Goal: Task Accomplishment & Management: Use online tool/utility

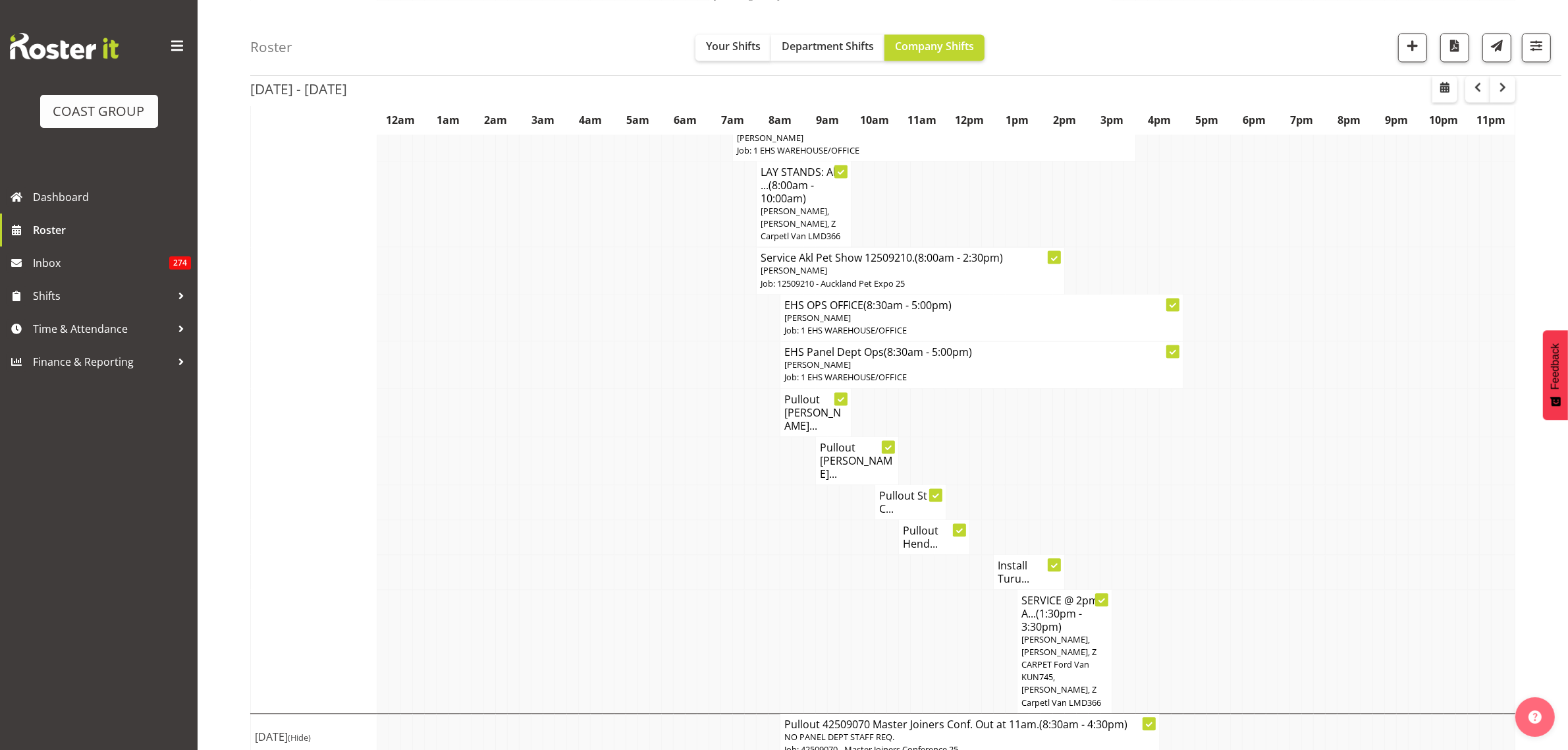
scroll to position [3431, 0]
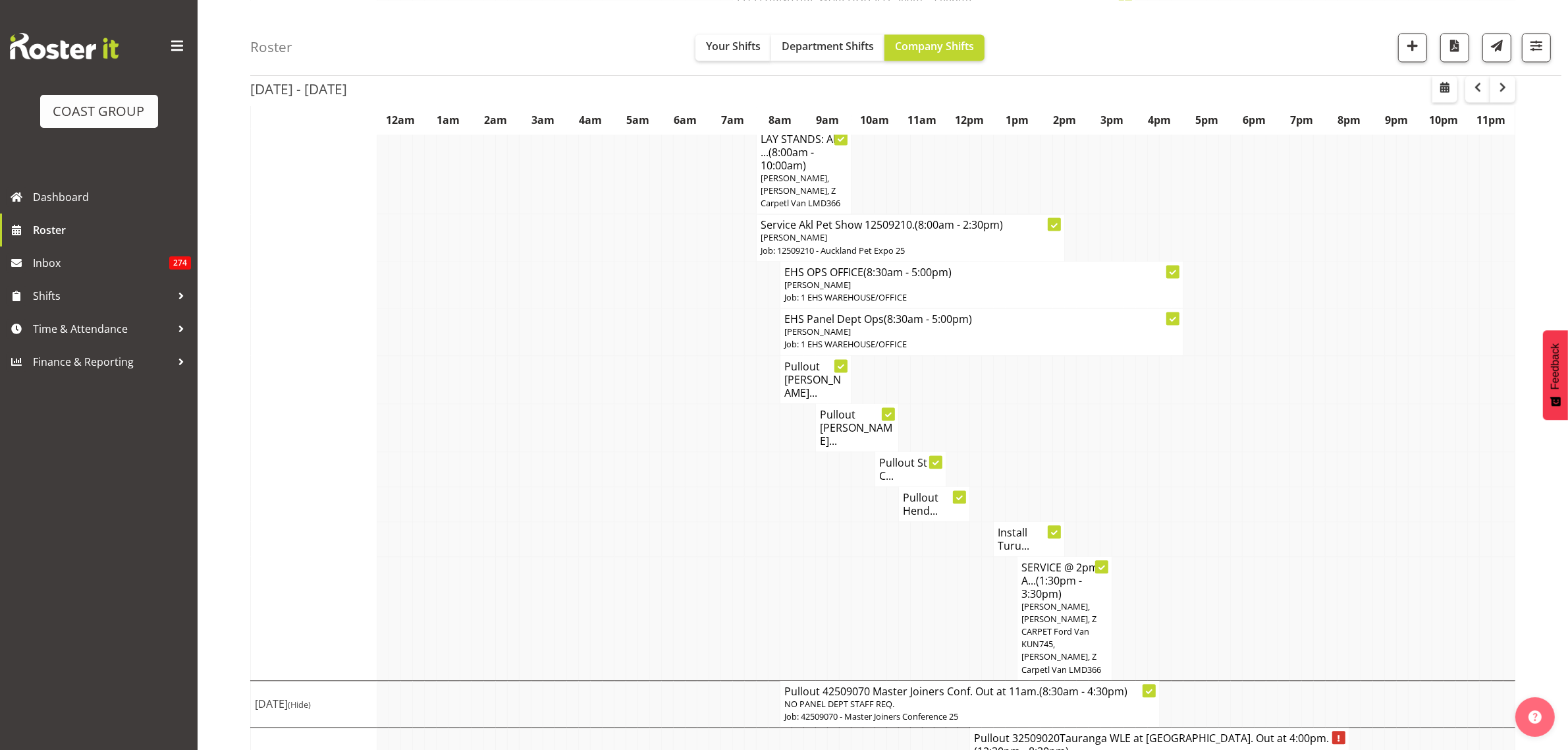
click at [1203, 731] on h4 "Pullout 32509020Tauranga WLE at [GEOGRAPHIC_DATA]. Out at 4:00pm. (12:30pm - 8:…" at bounding box center [1159, 744] width 371 height 26
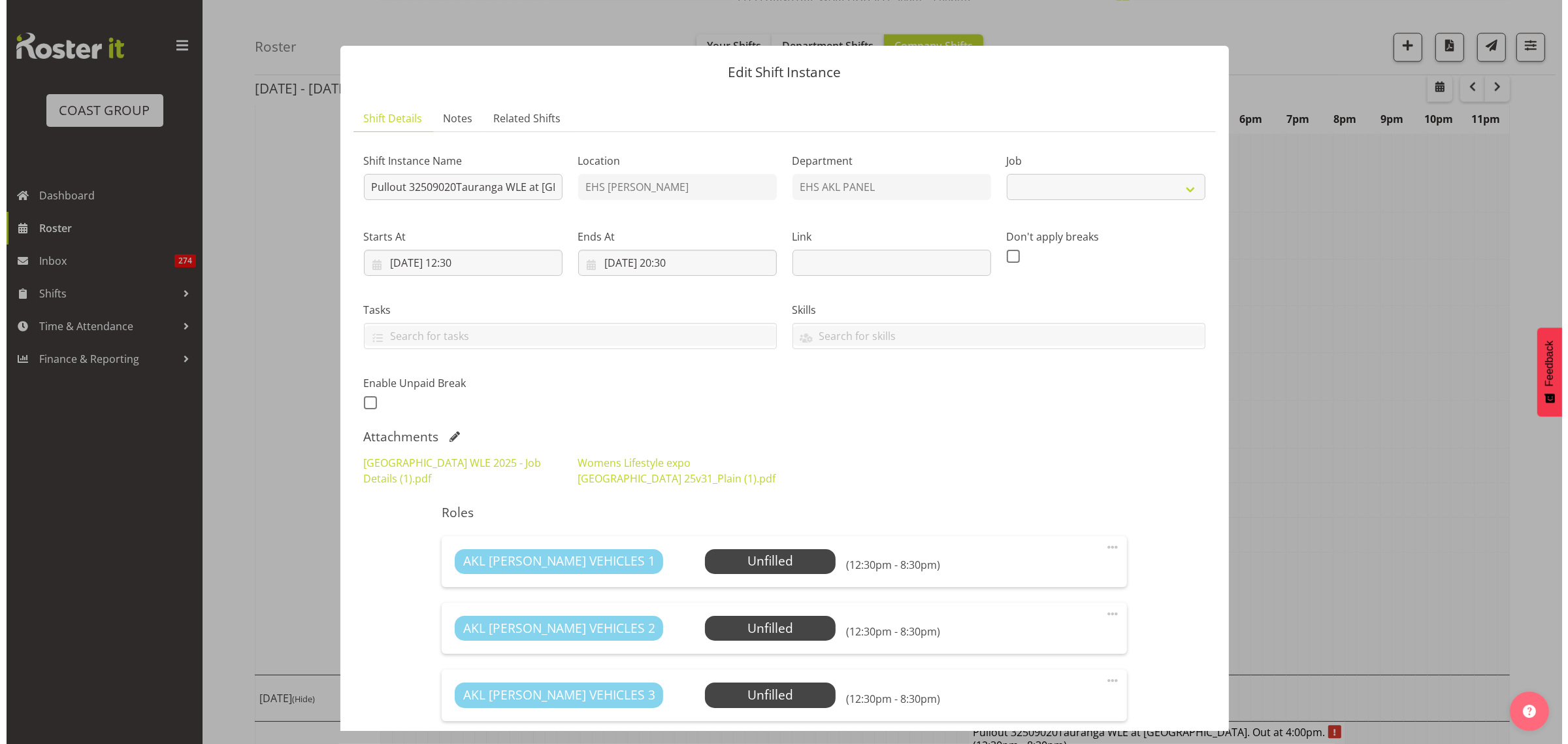
scroll to position [3391, 0]
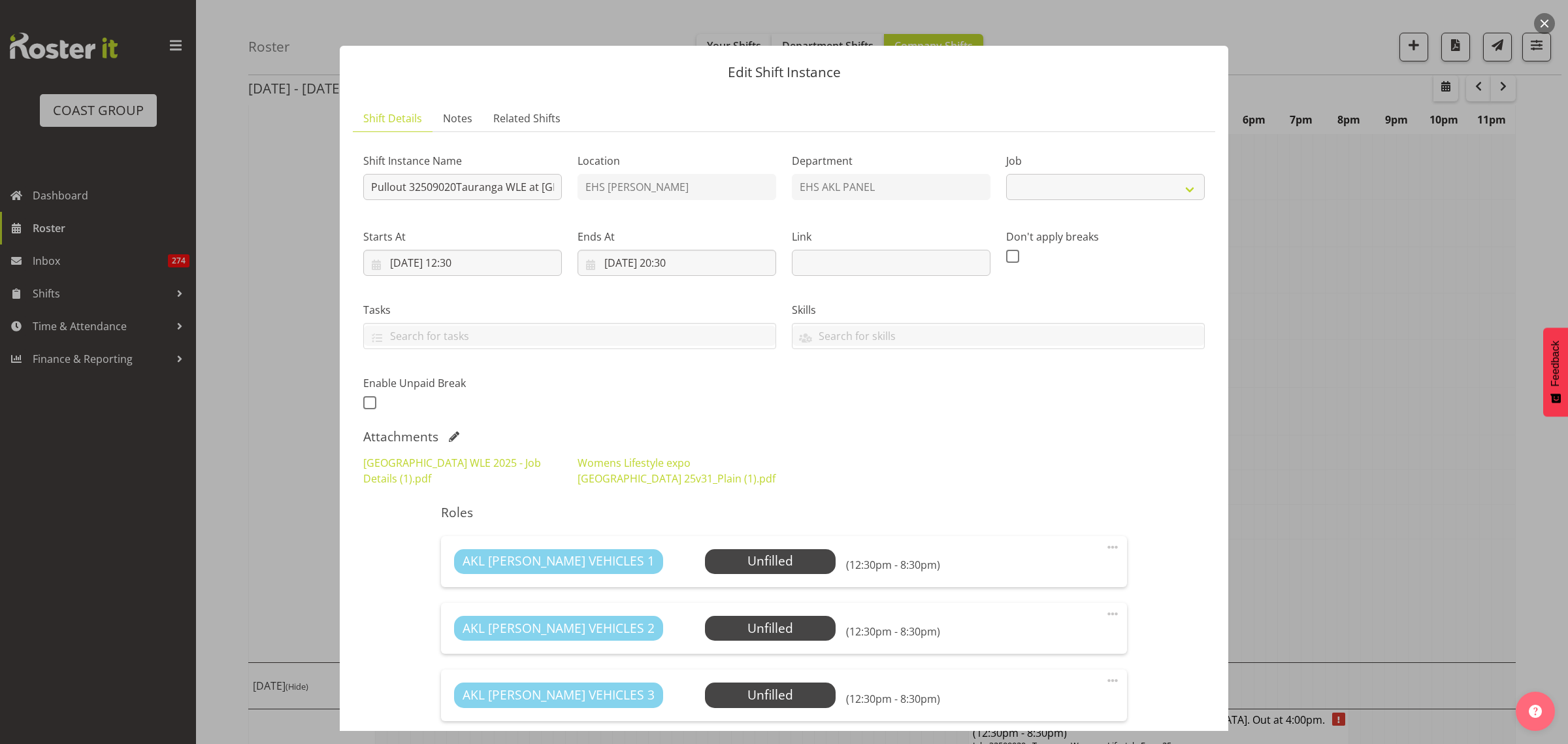
select select "8967"
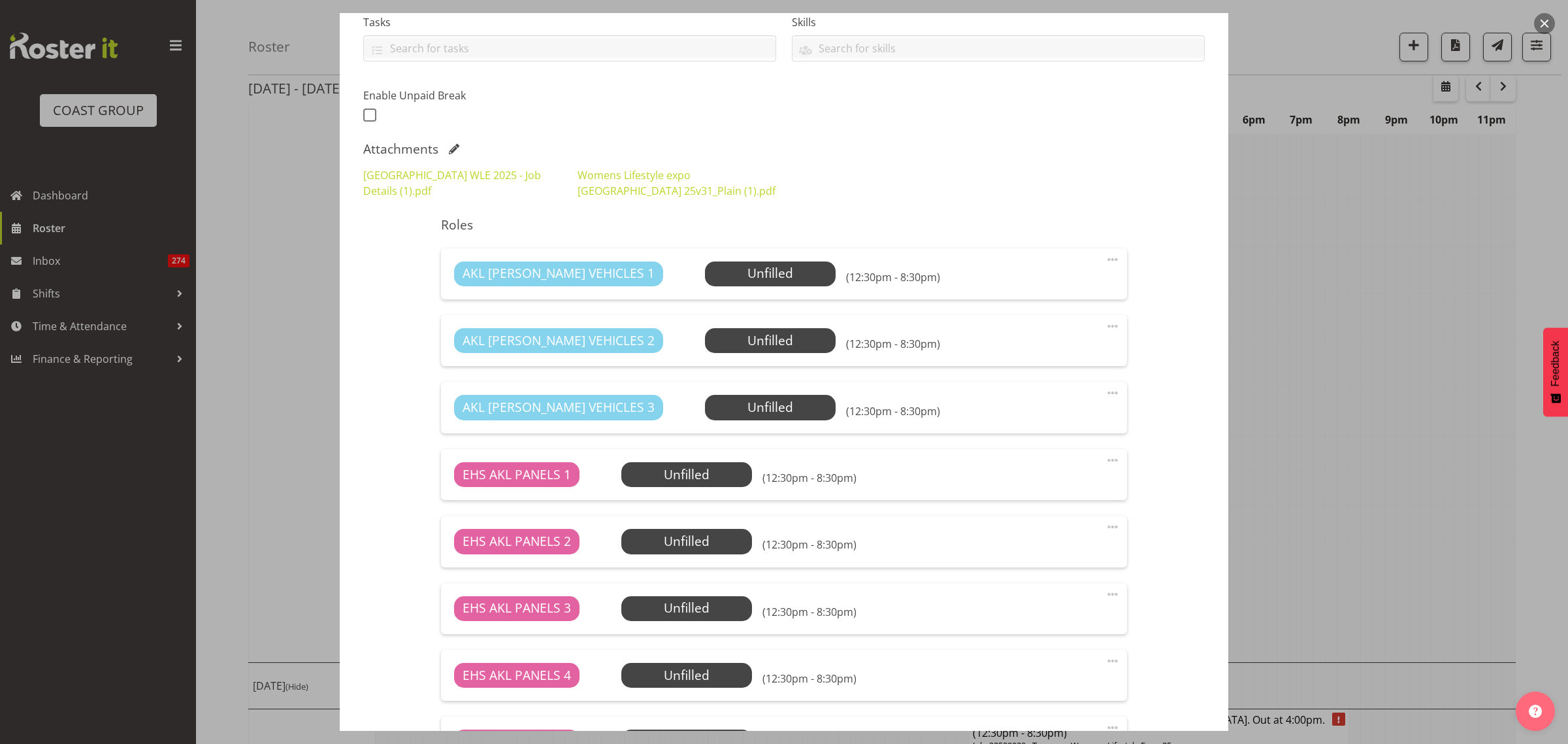
scroll to position [327, 0]
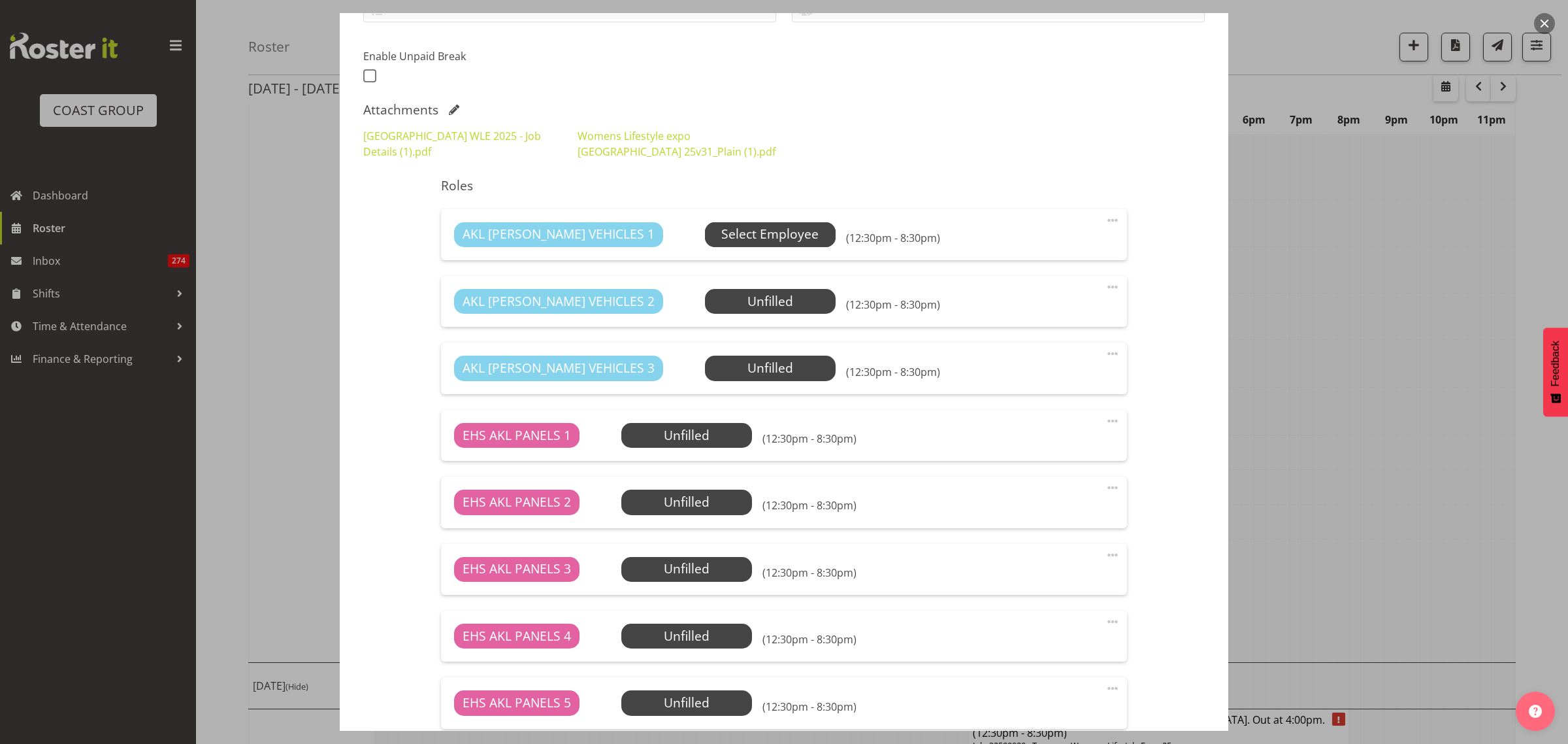
click at [732, 236] on span "Select Employee" at bounding box center [769, 234] width 97 height 19
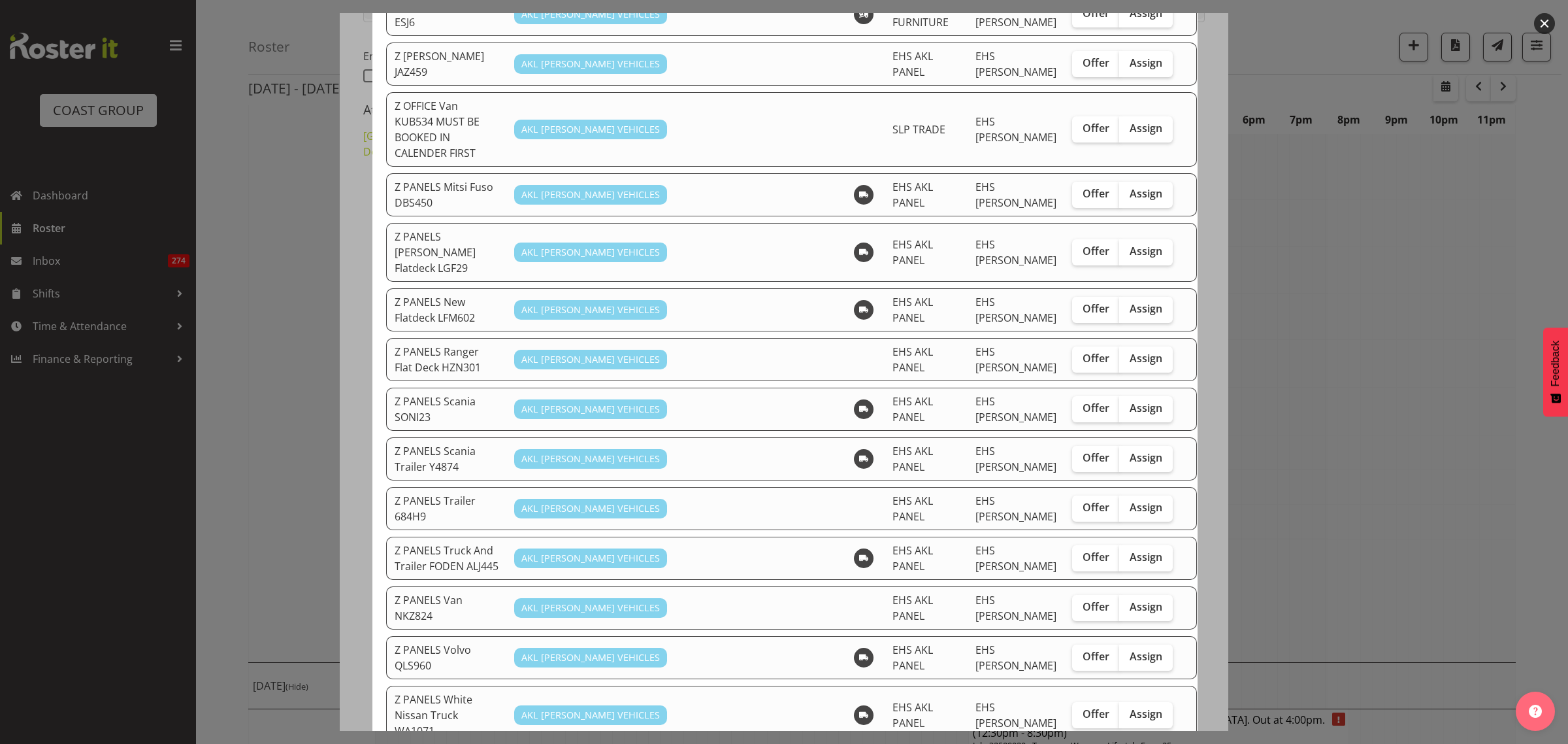
scroll to position [817, 0]
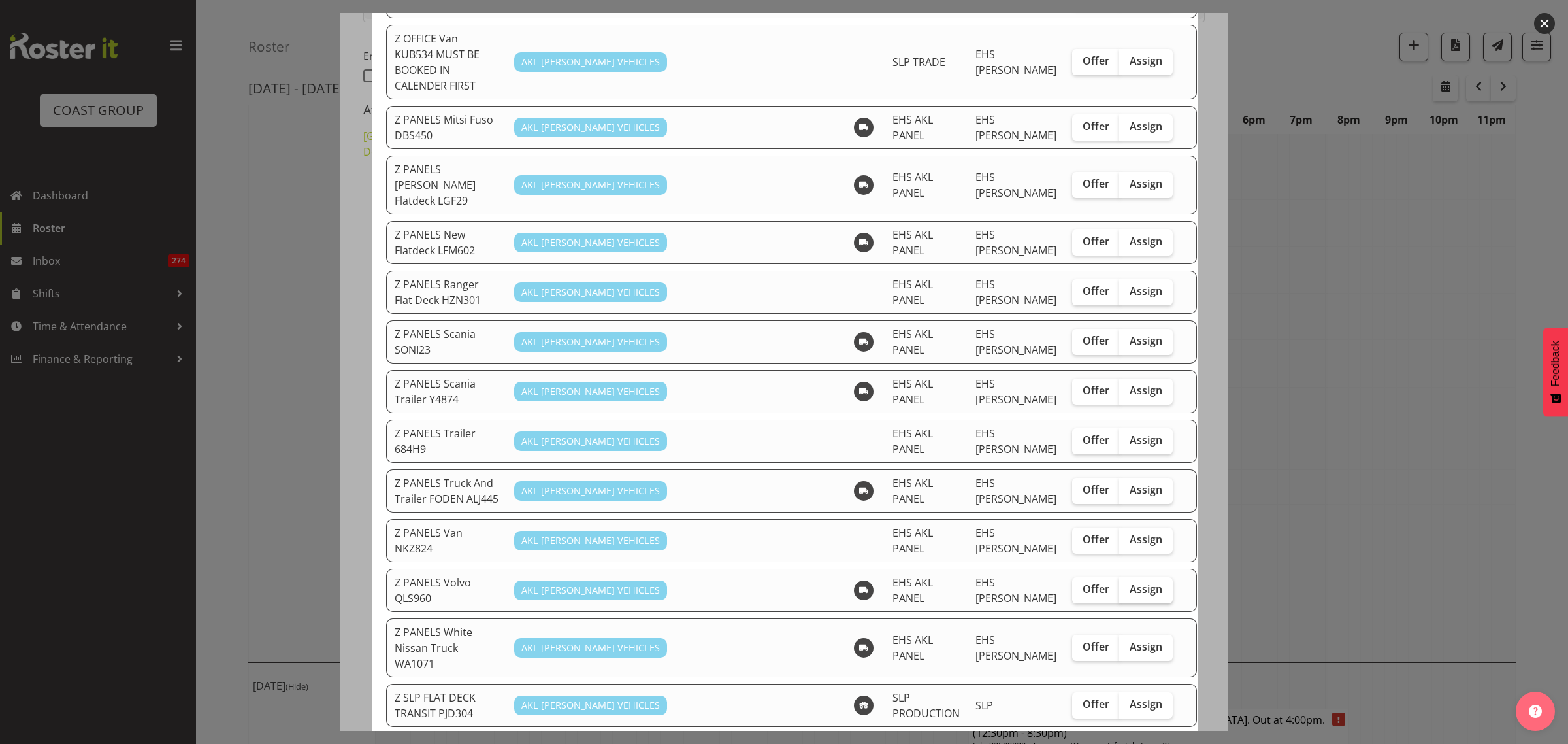
click at [1129, 582] on span "Assign" at bounding box center [1145, 589] width 32 height 13
click at [1119, 585] on input "Assign" at bounding box center [1123, 589] width 9 height 9
checkbox input "true"
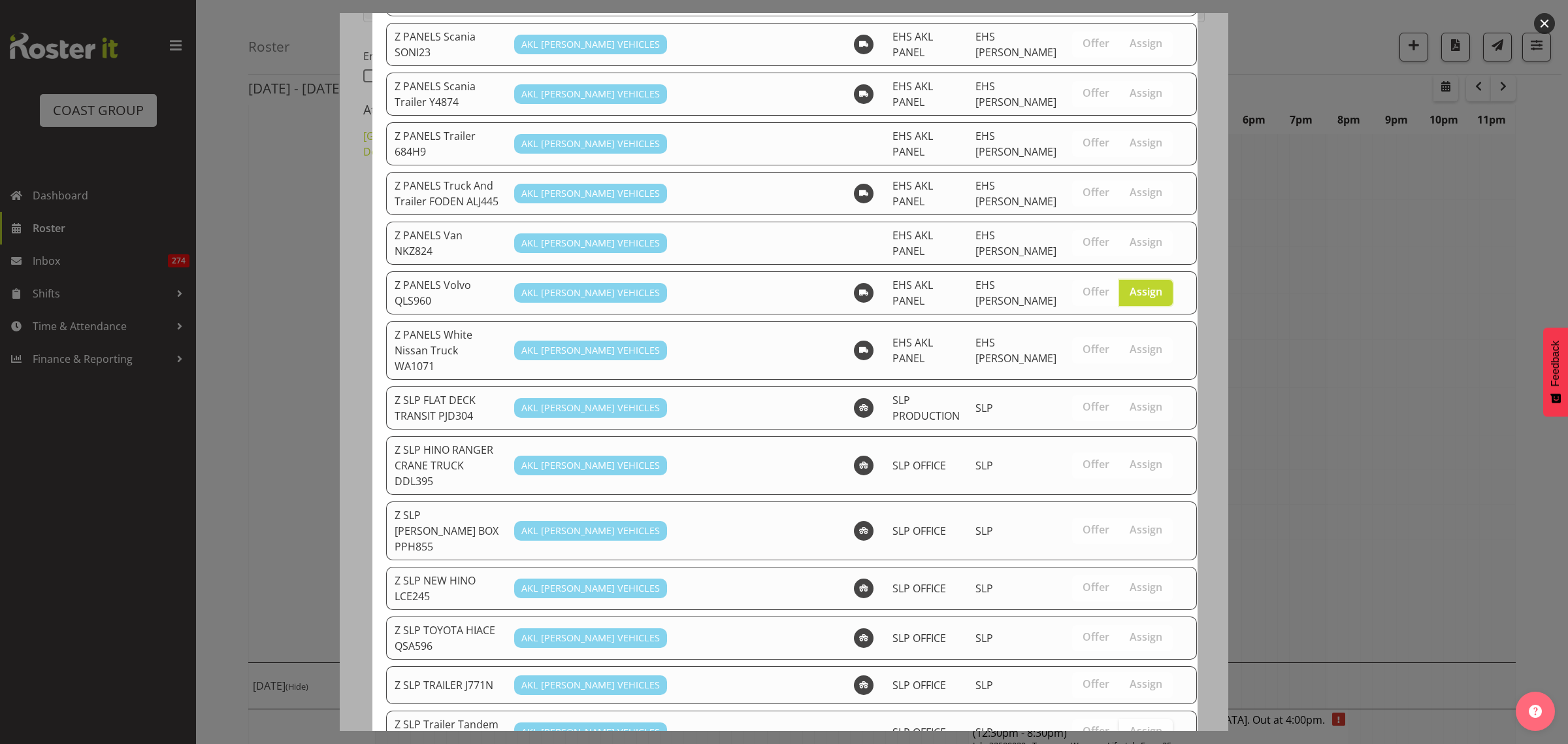
scroll to position [1142, 0]
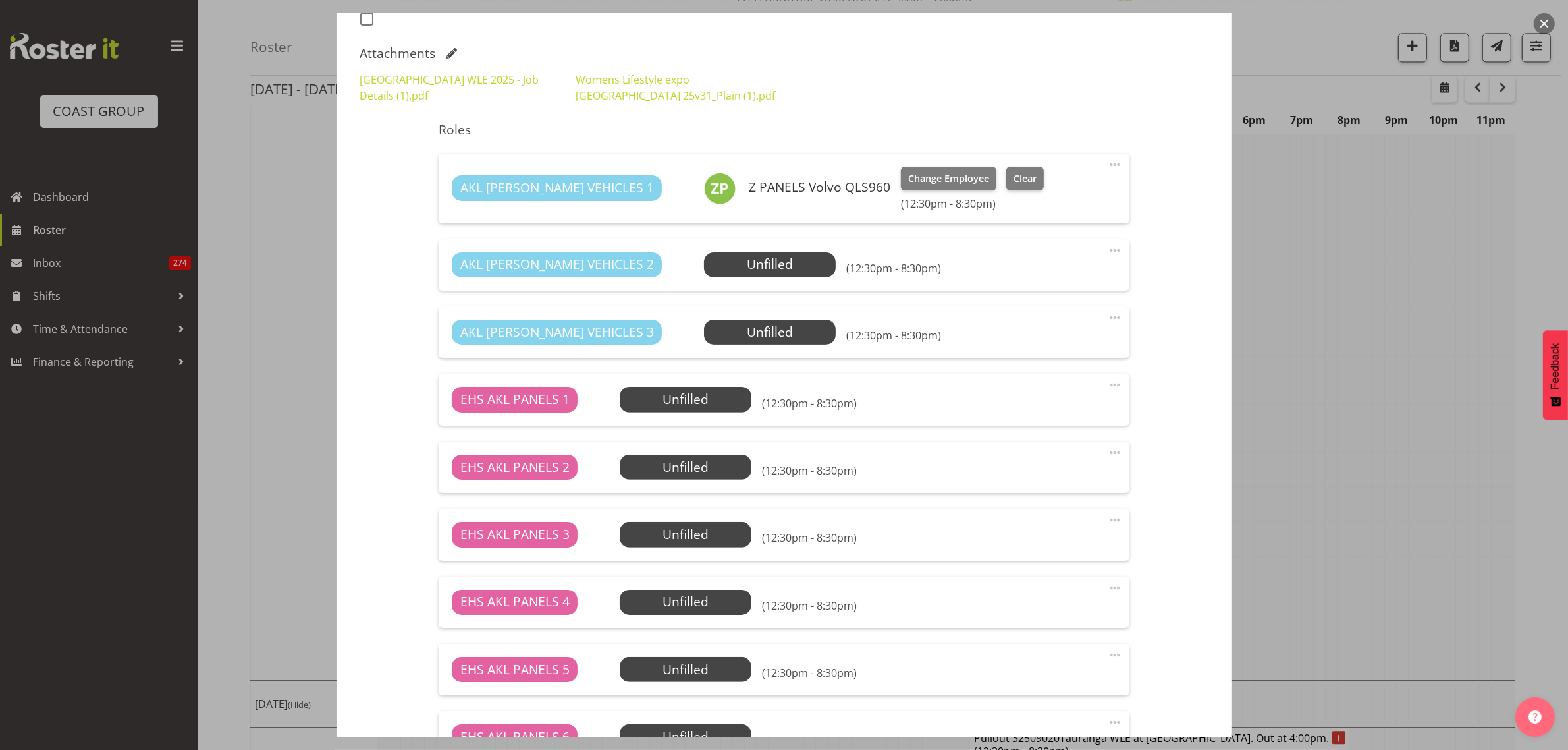
scroll to position [412, 0]
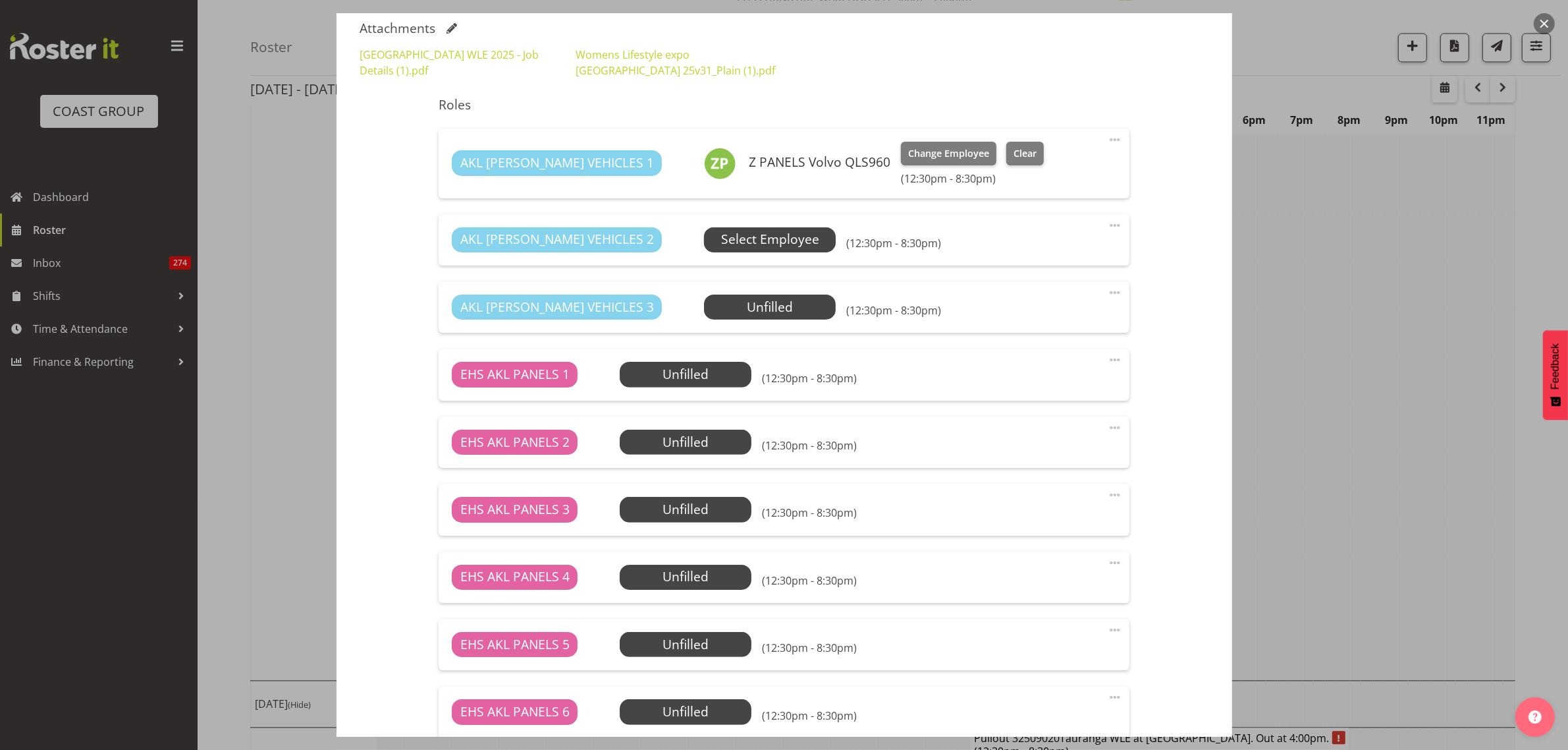
click at [748, 241] on span "Select Employee" at bounding box center [770, 239] width 98 height 19
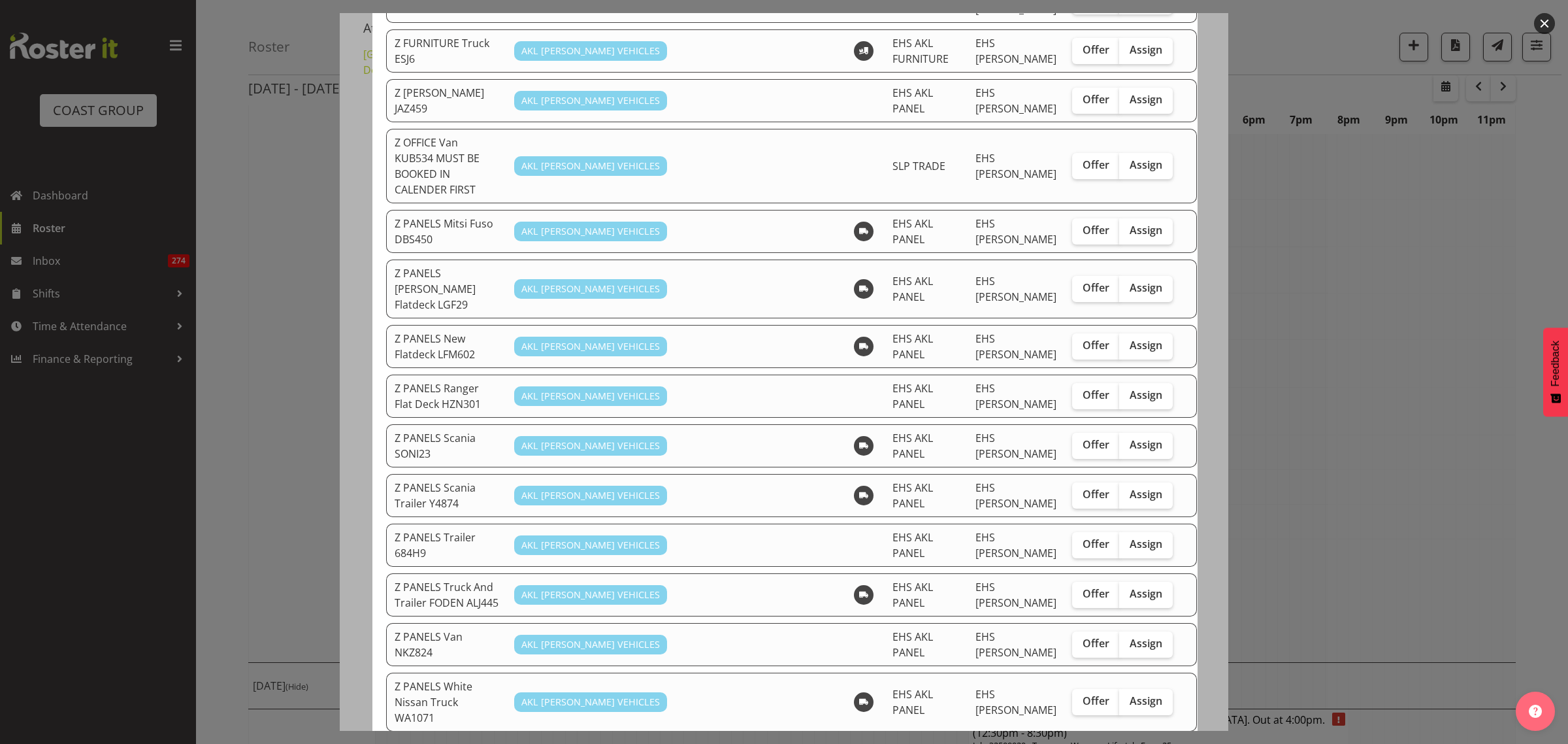
scroll to position [735, 0]
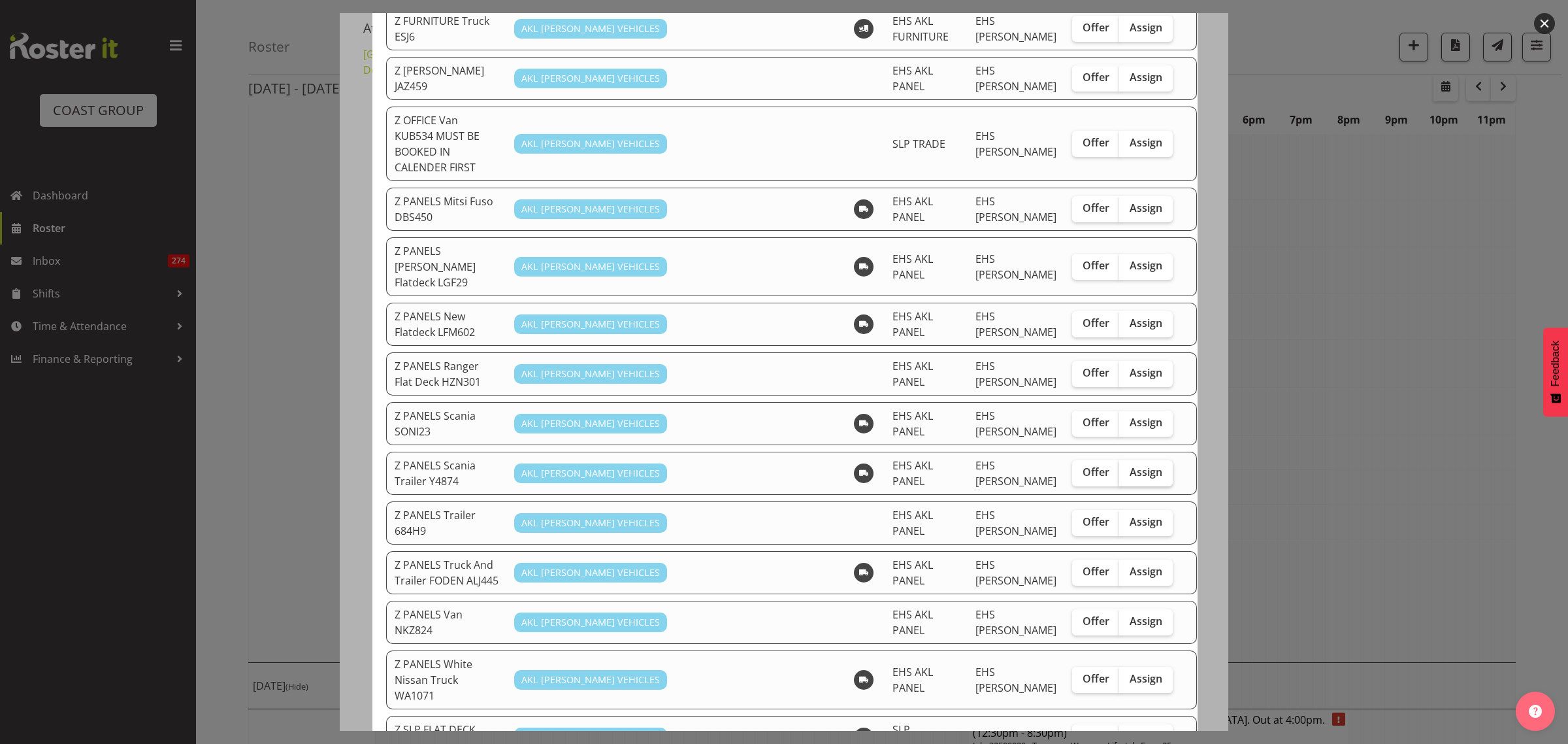
click at [1129, 465] on span "Assign" at bounding box center [1145, 472] width 32 height 13
click at [1123, 468] on input "Assign" at bounding box center [1123, 472] width 9 height 9
checkbox input "true"
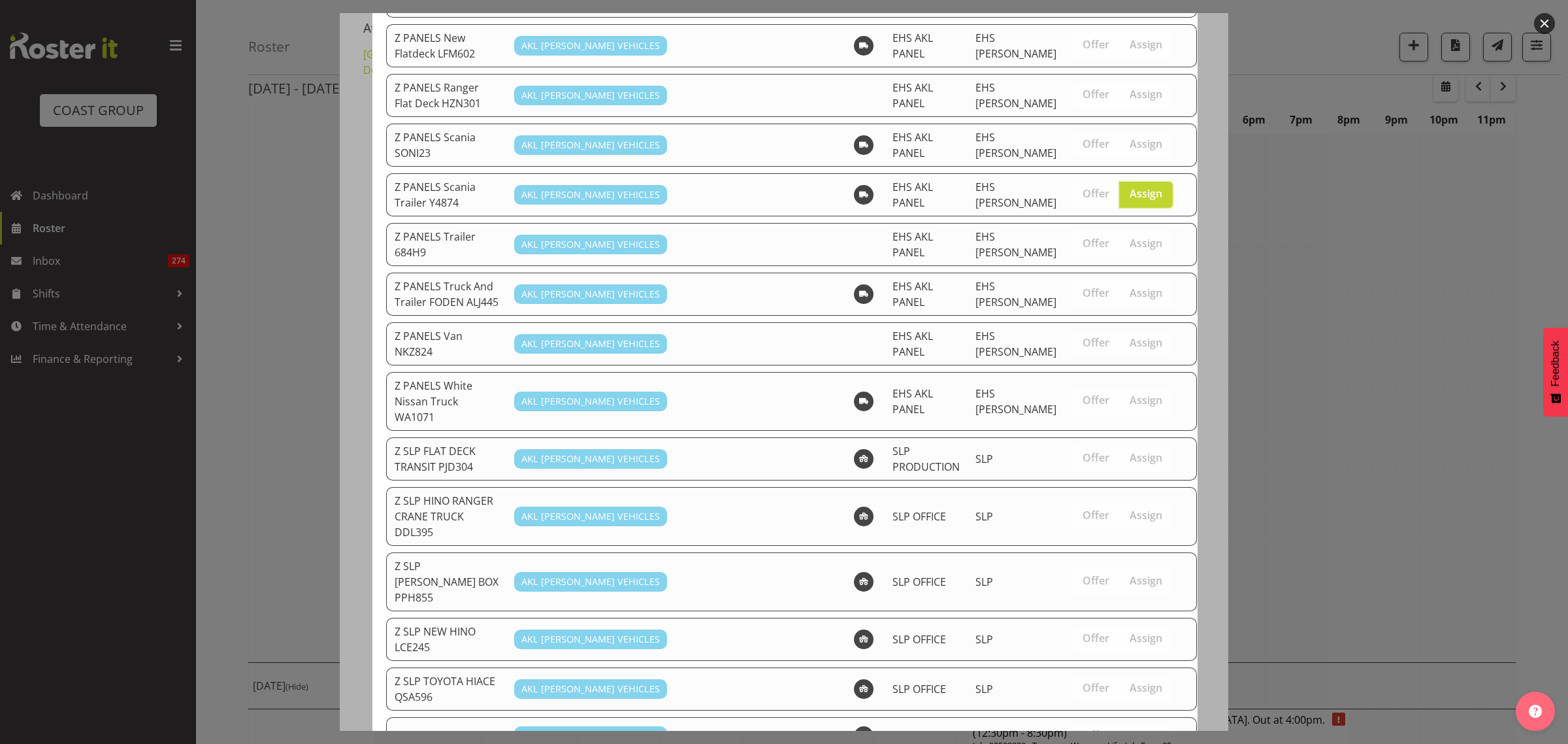
scroll to position [1098, 0]
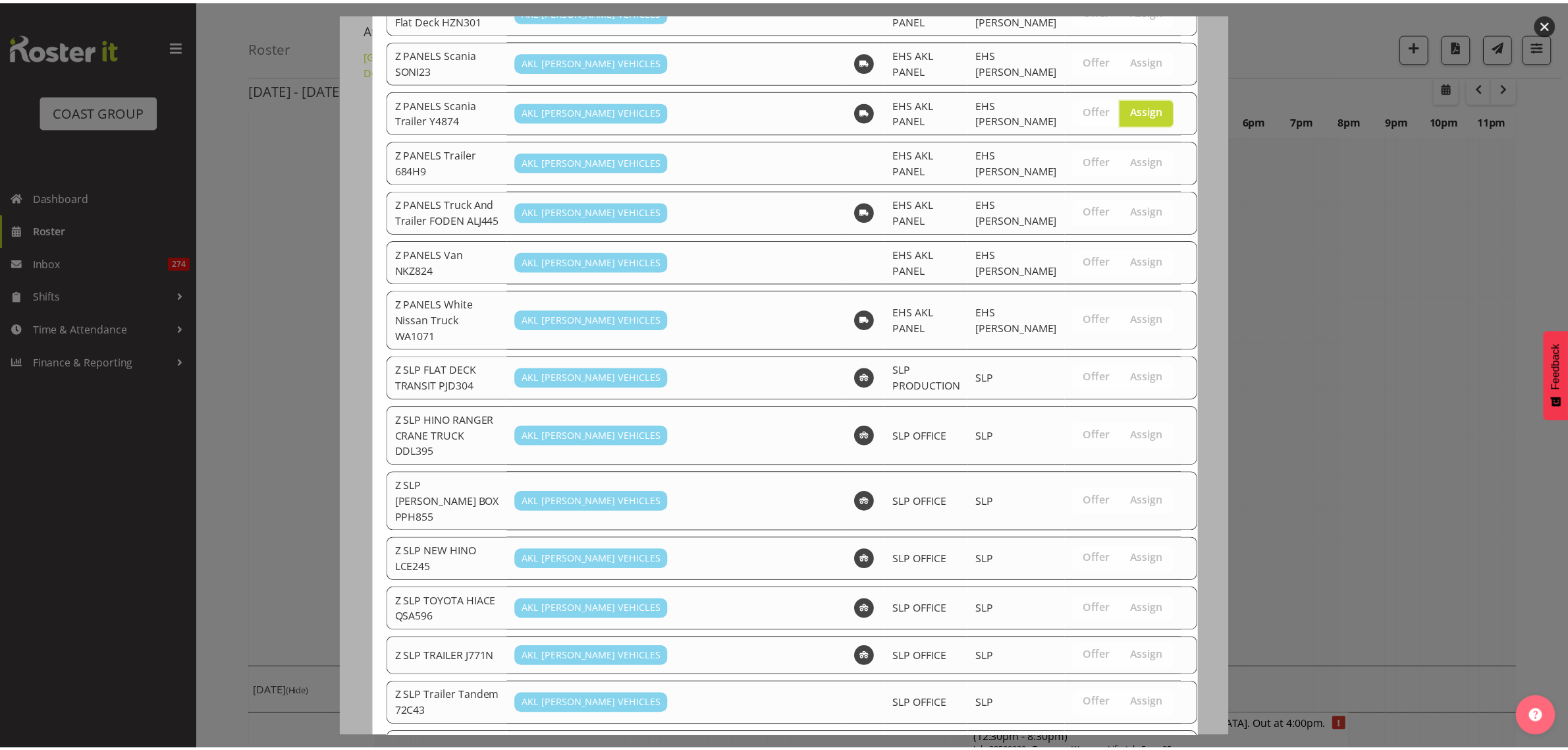
scroll to position [3431, 0]
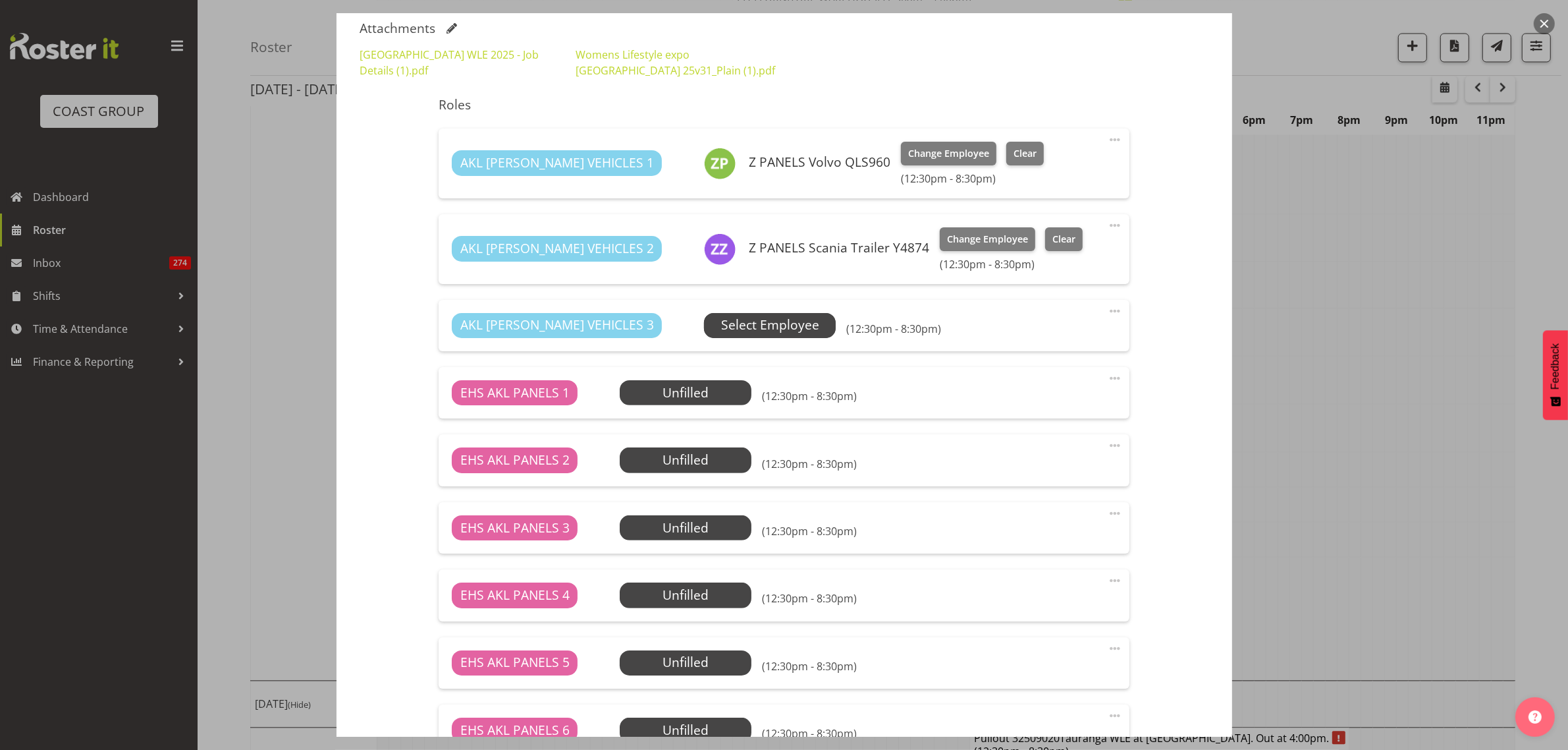
click at [742, 325] on span "Select Employee" at bounding box center [770, 325] width 98 height 19
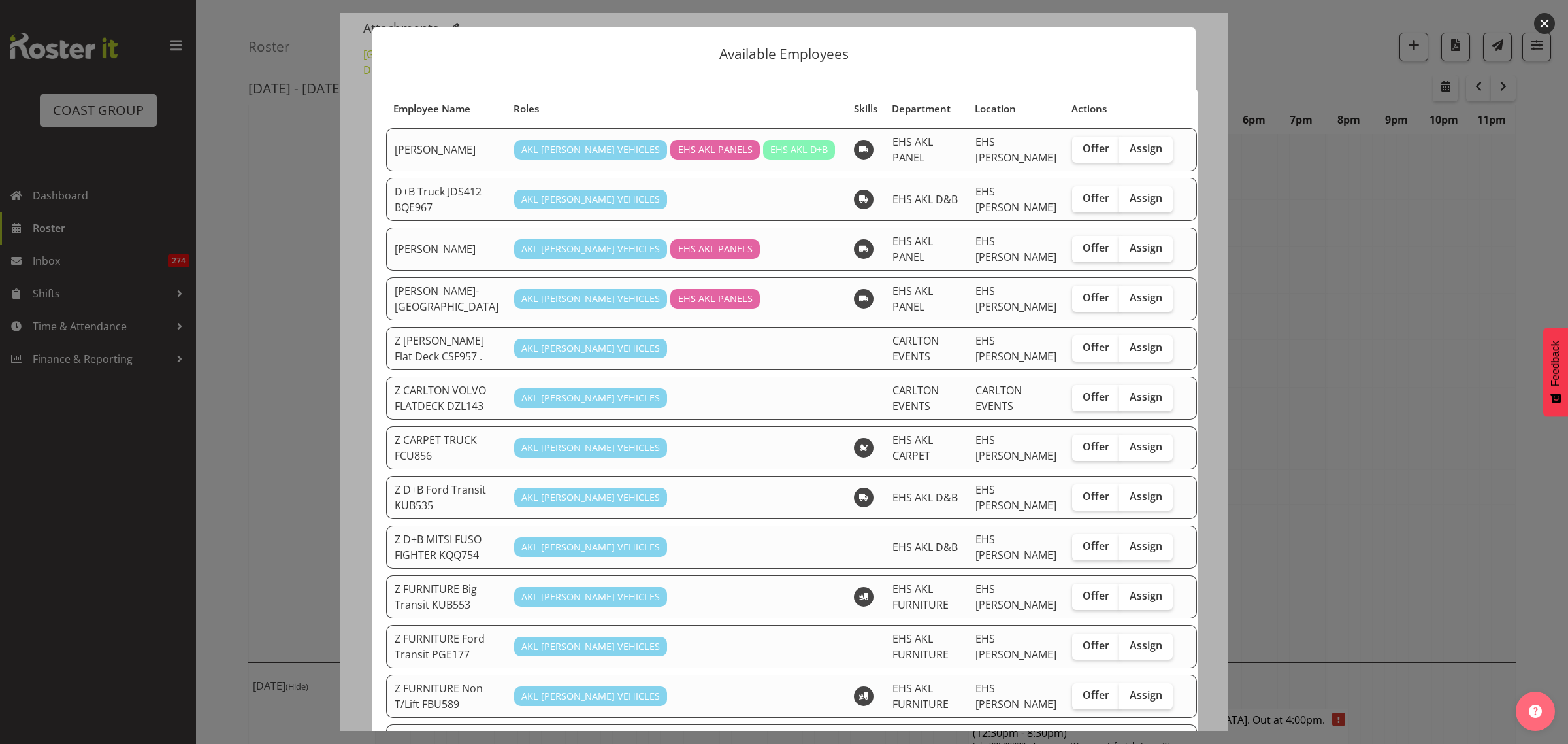
scroll to position [0, 0]
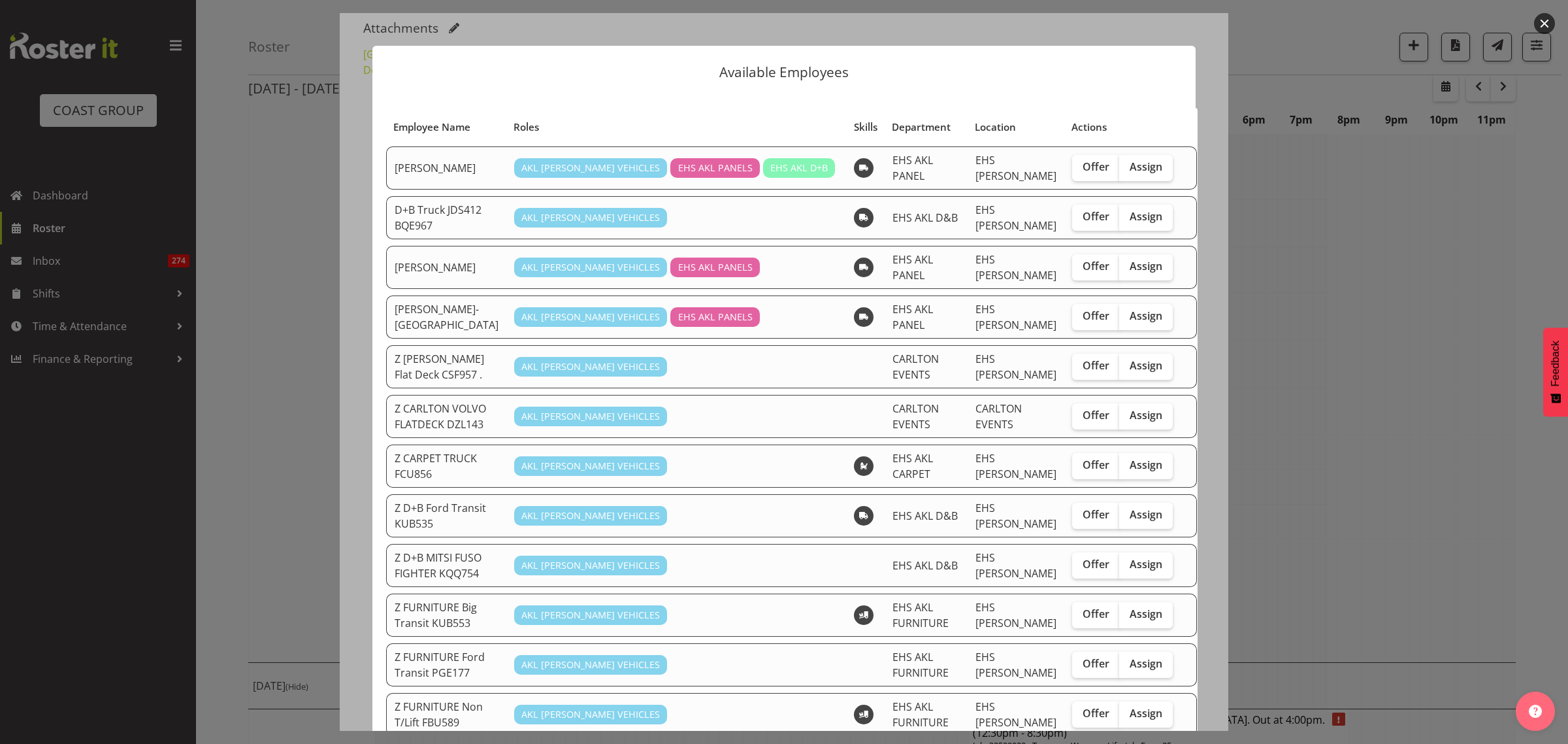
click at [1545, 24] on button "button" at bounding box center [1544, 24] width 21 height 21
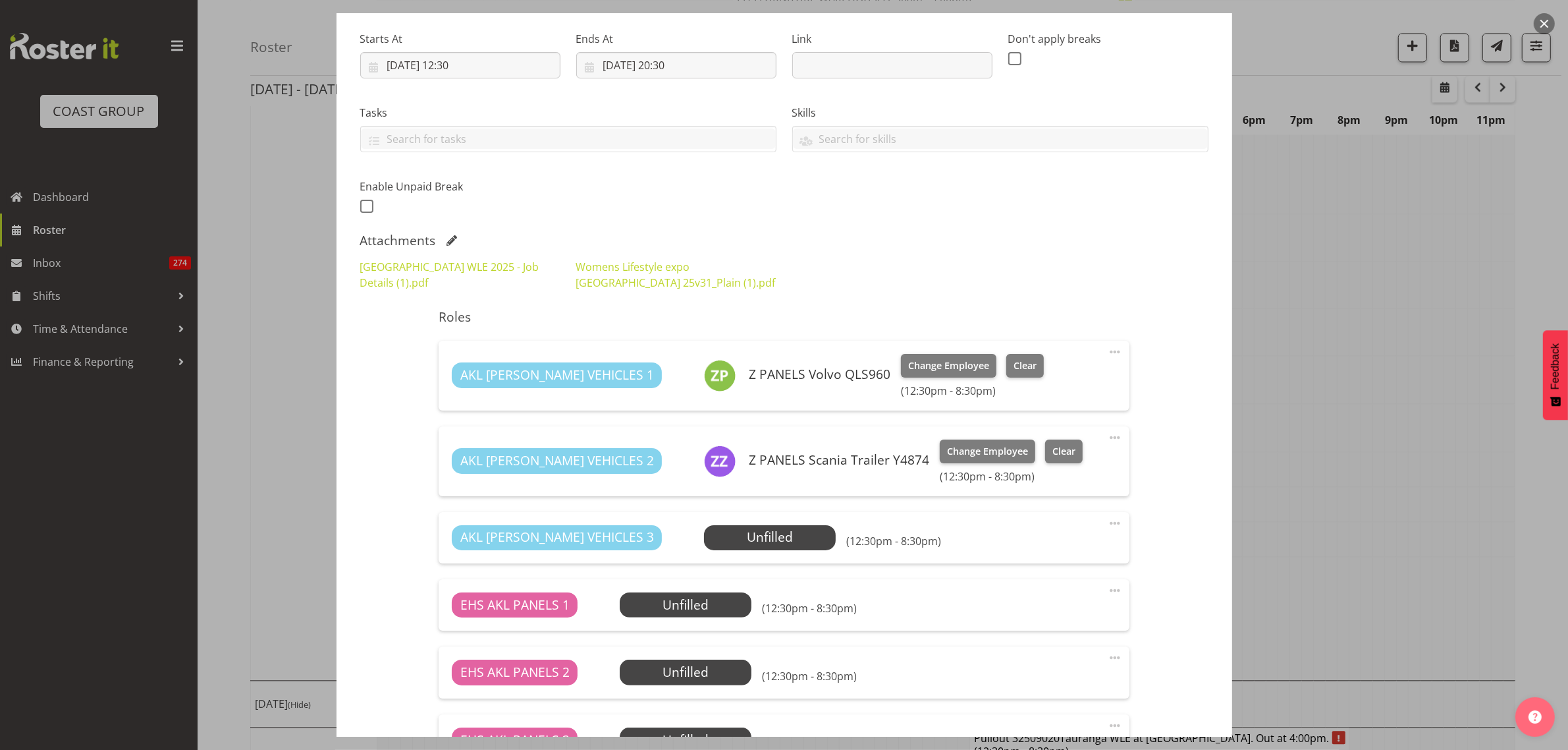
scroll to position [198, 0]
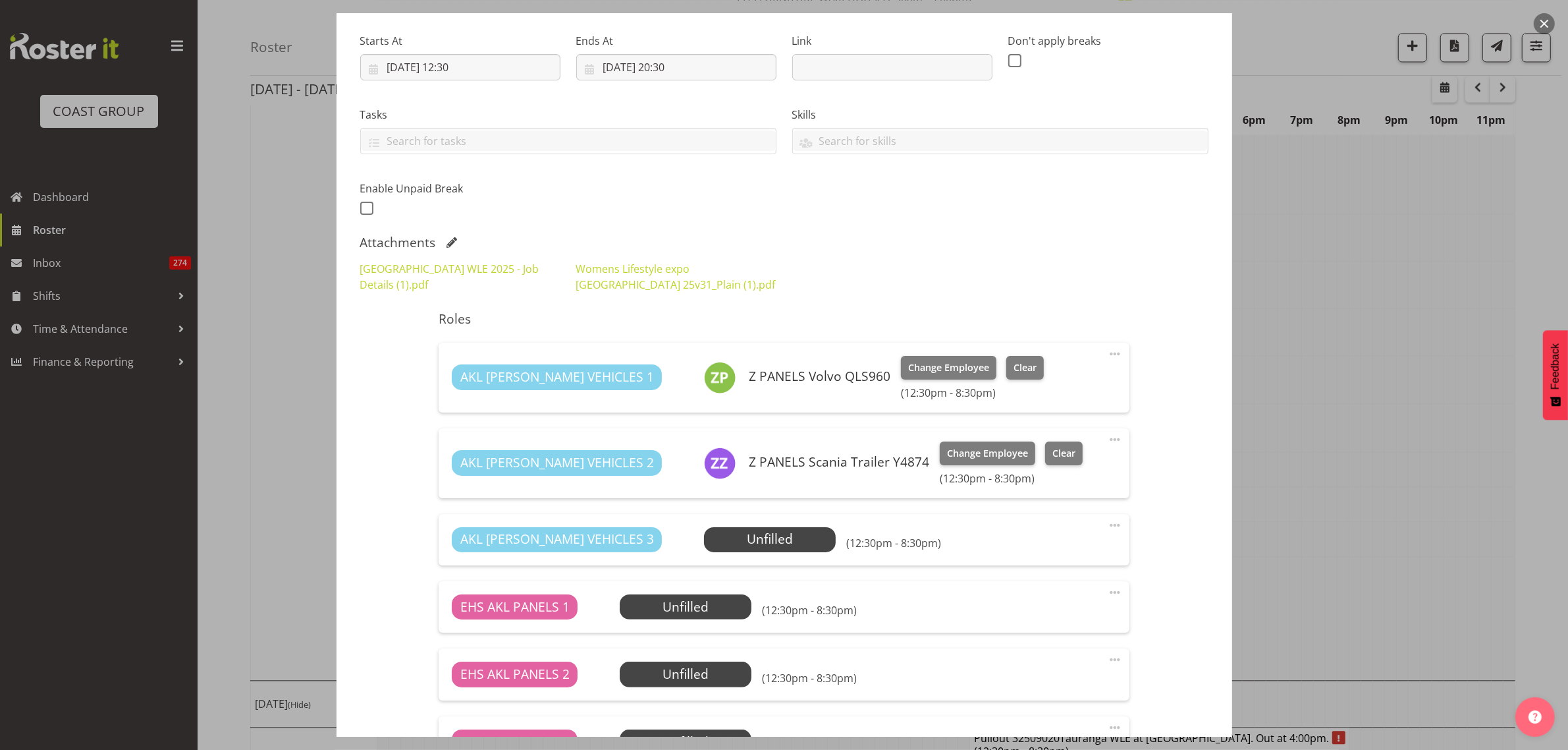
click at [1543, 27] on button "button" at bounding box center [1545, 24] width 21 height 21
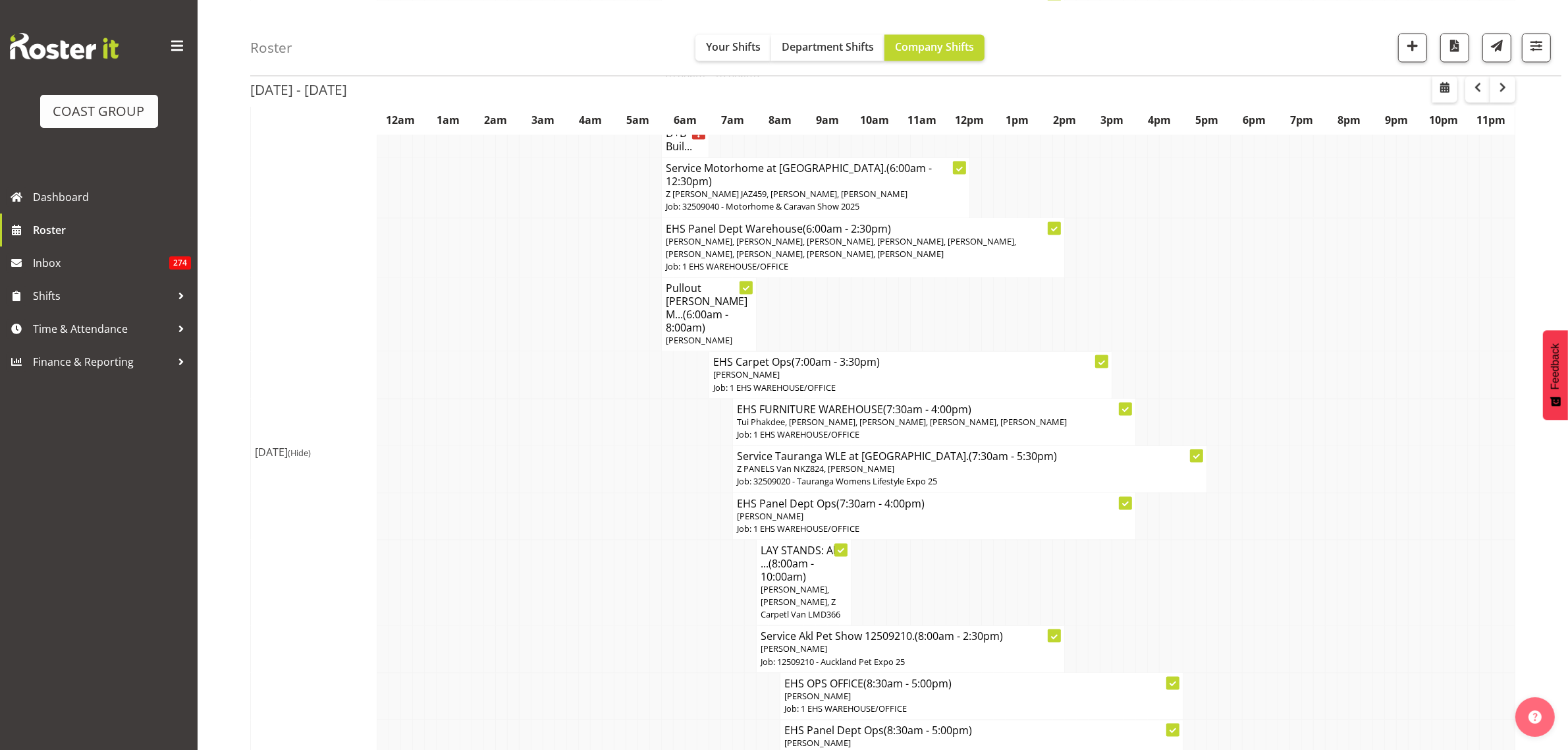
scroll to position [3431, 0]
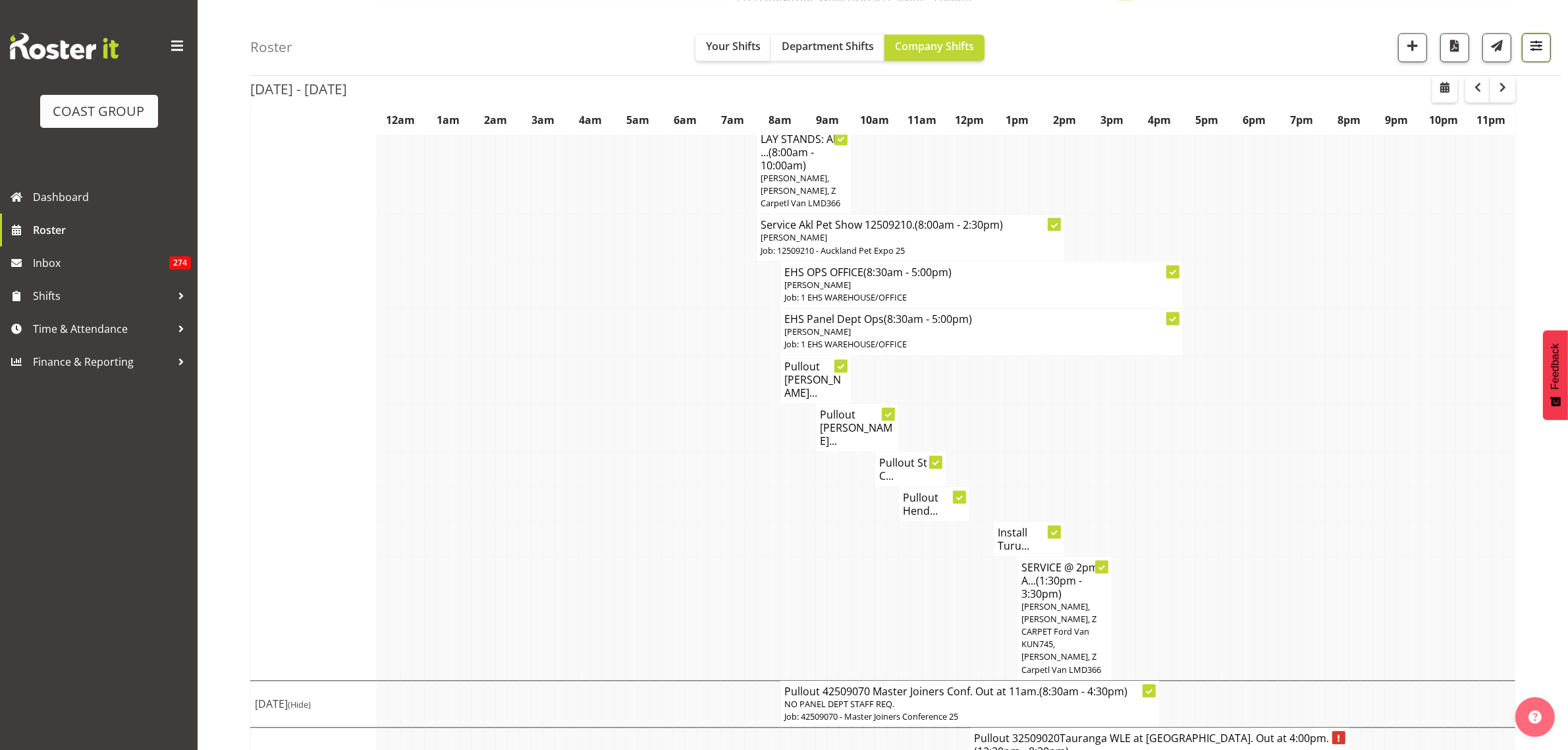
click at [1538, 44] on span "button" at bounding box center [1537, 45] width 17 height 17
click at [1525, 291] on select "Staff Role Shift - Horizontal Shift - Vertical Staff - Location" at bounding box center [1456, 288] width 166 height 26
select select "staff"
click at [1374, 301] on select "Staff Role Shift - Horizontal Shift - Vertical Staff - Location" at bounding box center [1456, 288] width 166 height 26
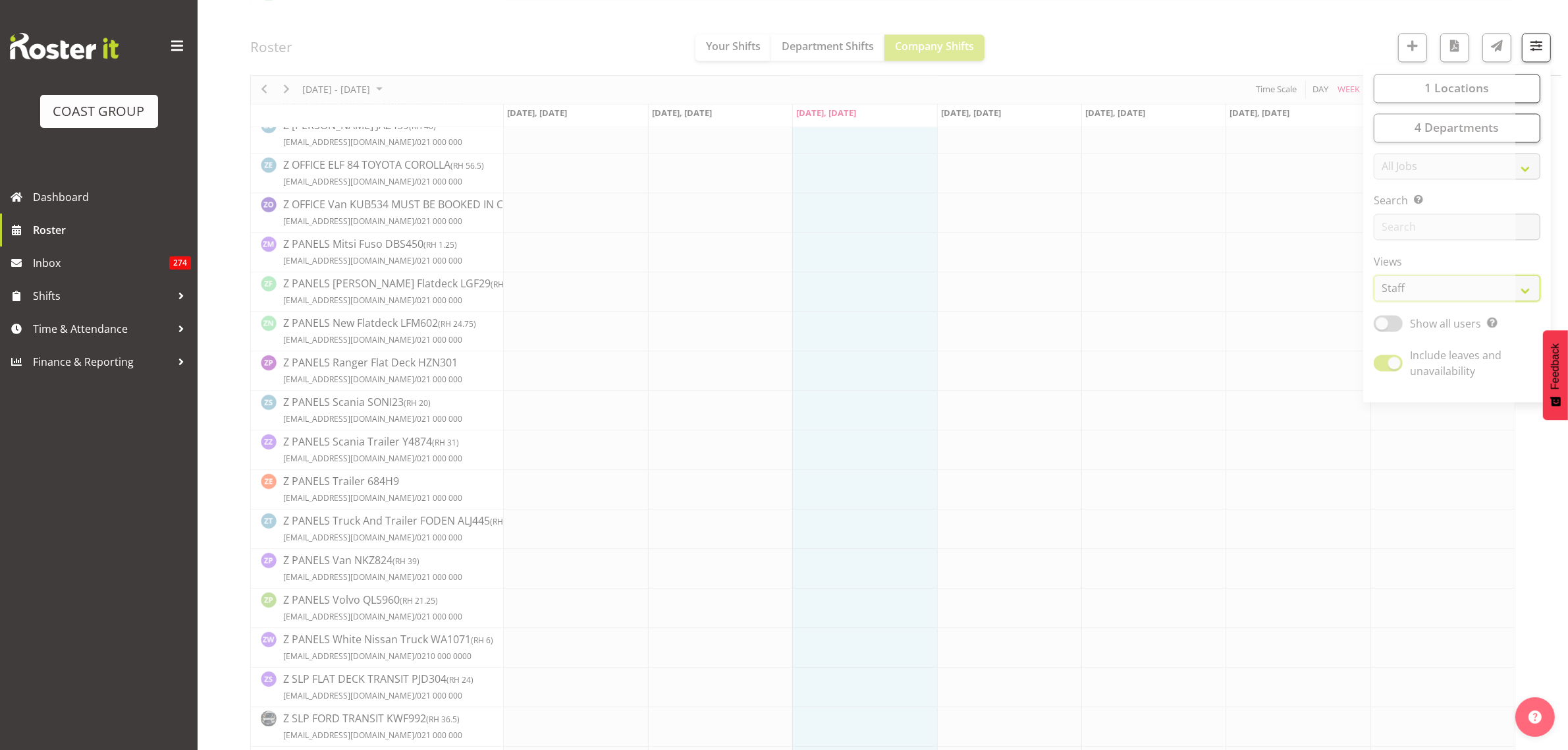
scroll to position [0, 0]
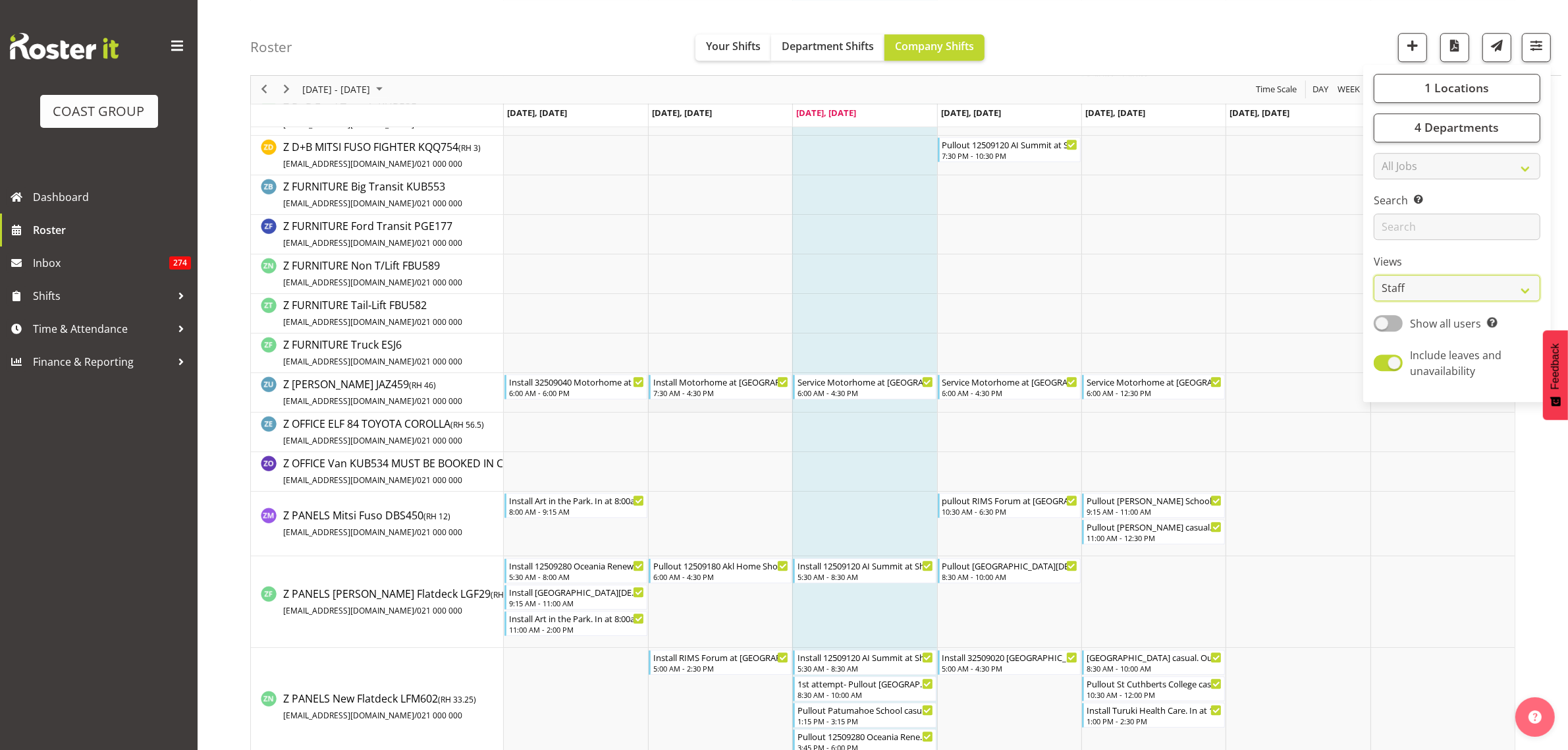
scroll to position [4533, 0]
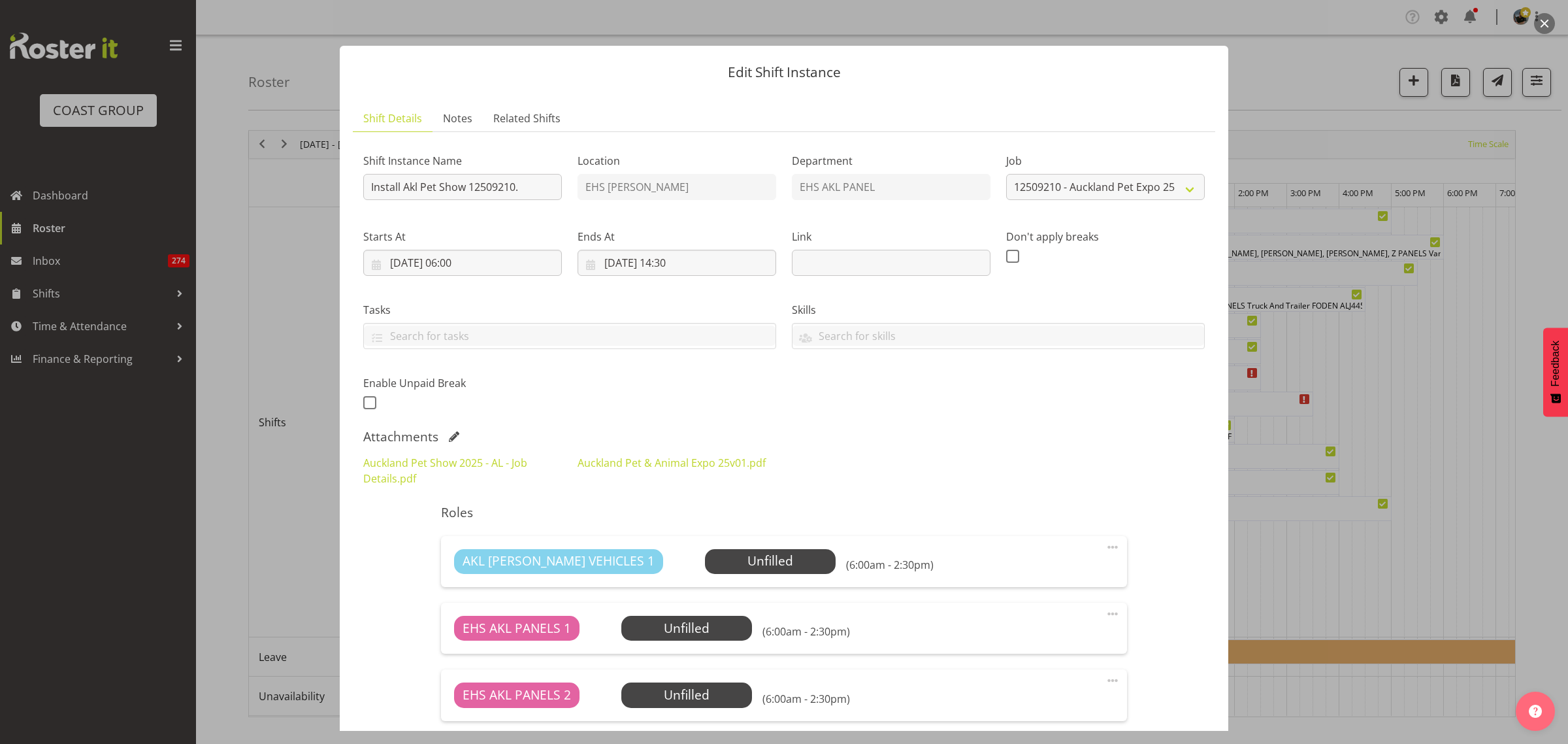
select select "10191"
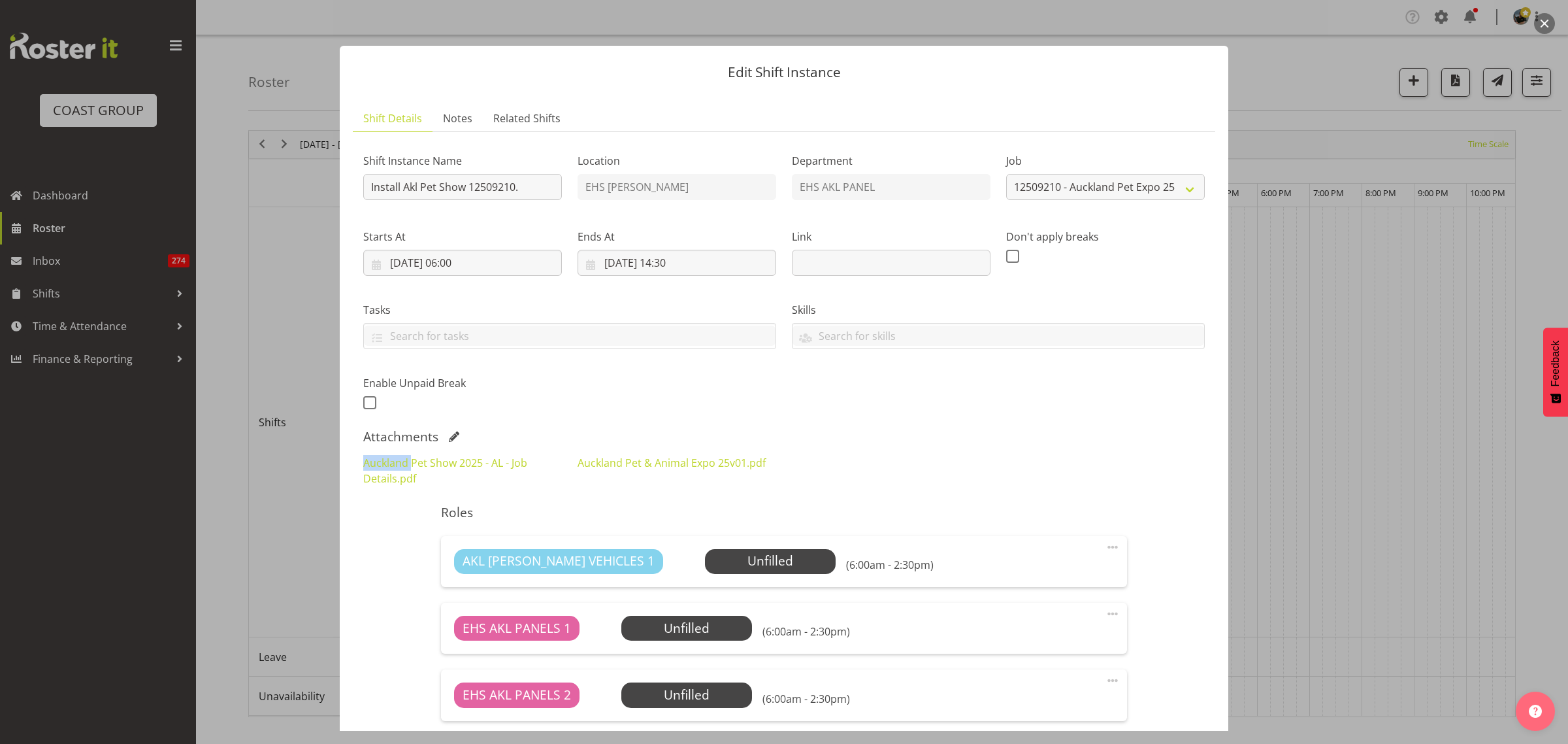
click at [1541, 22] on button "button" at bounding box center [1544, 24] width 21 height 21
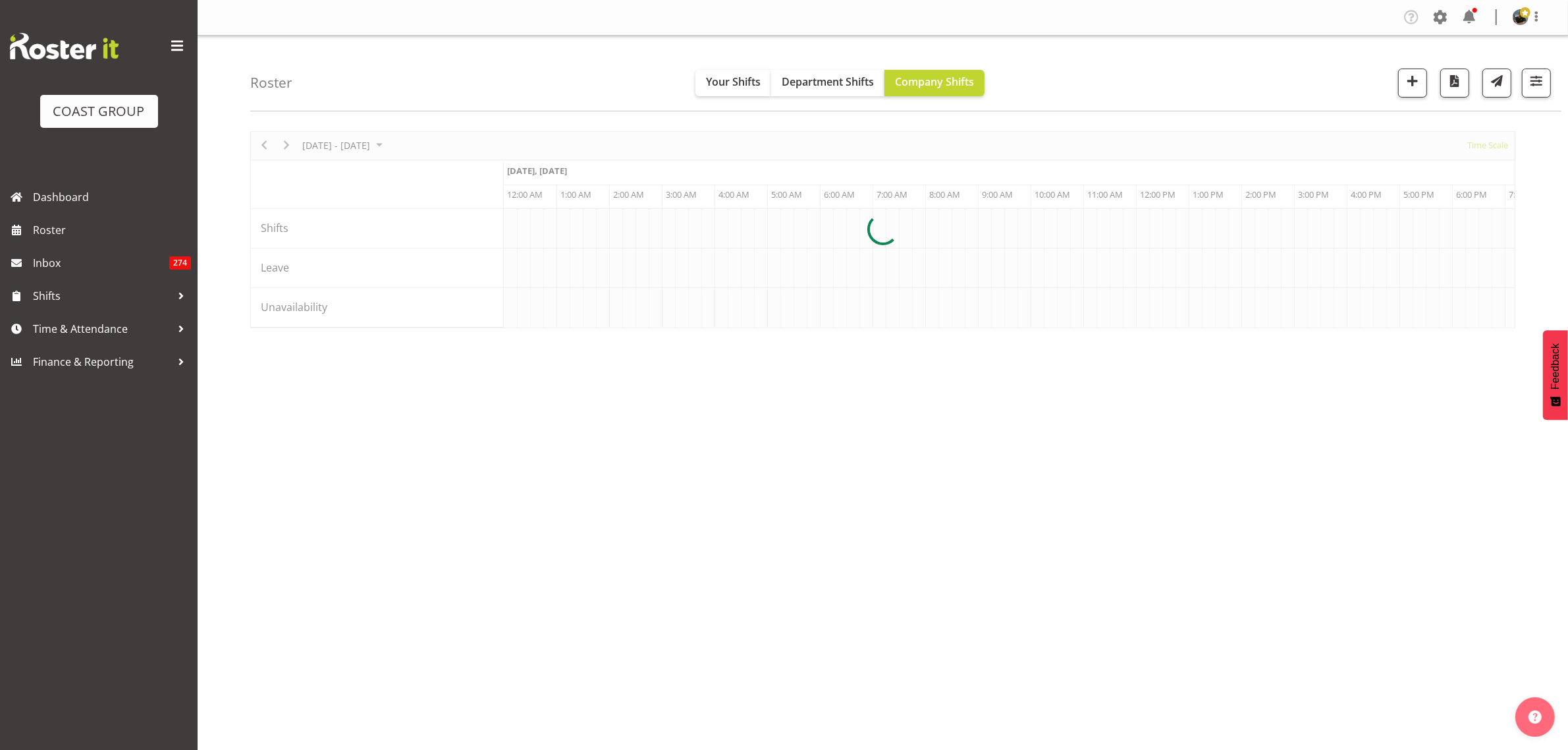
scroll to position [0, 2529]
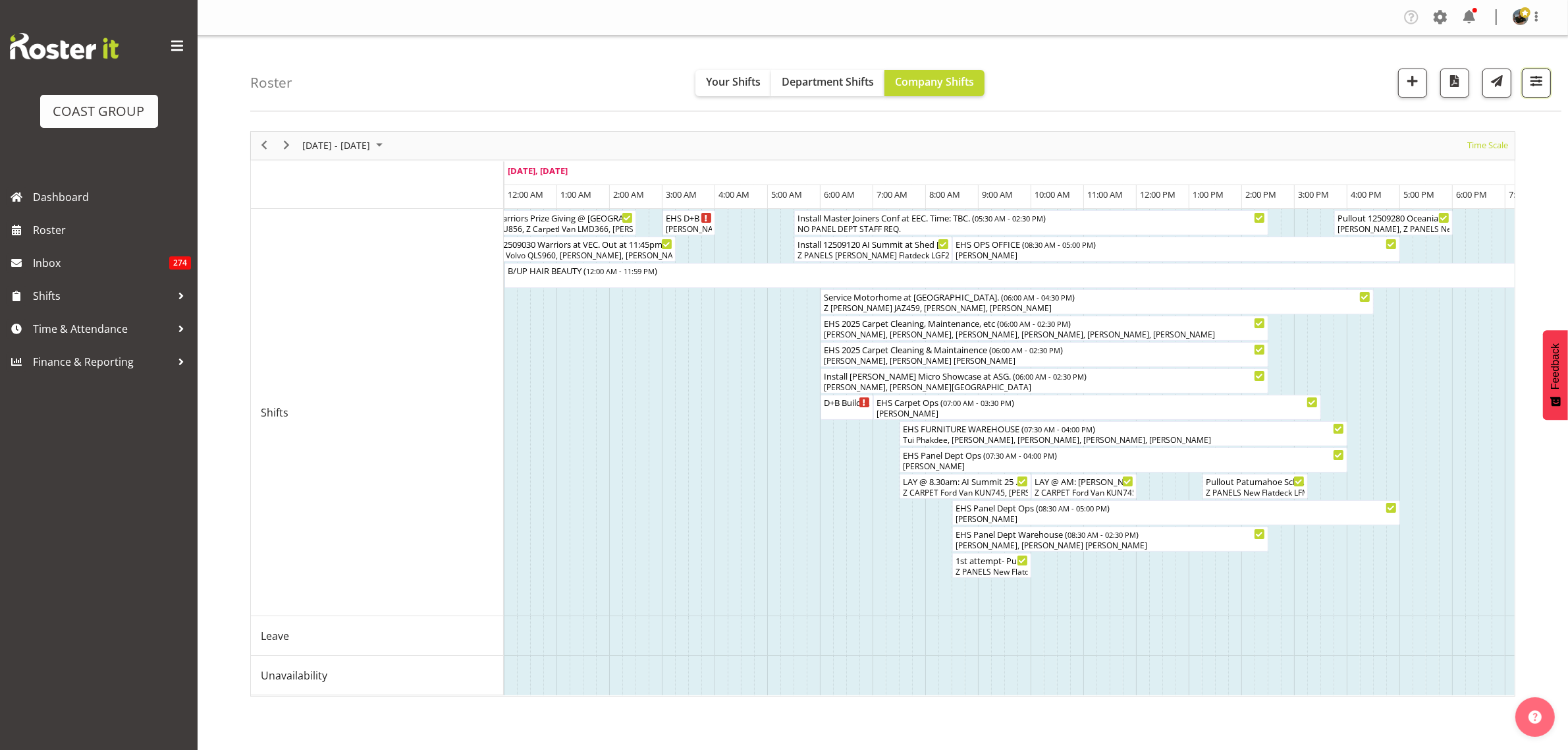
click at [1536, 82] on span "button" at bounding box center [1537, 81] width 17 height 17
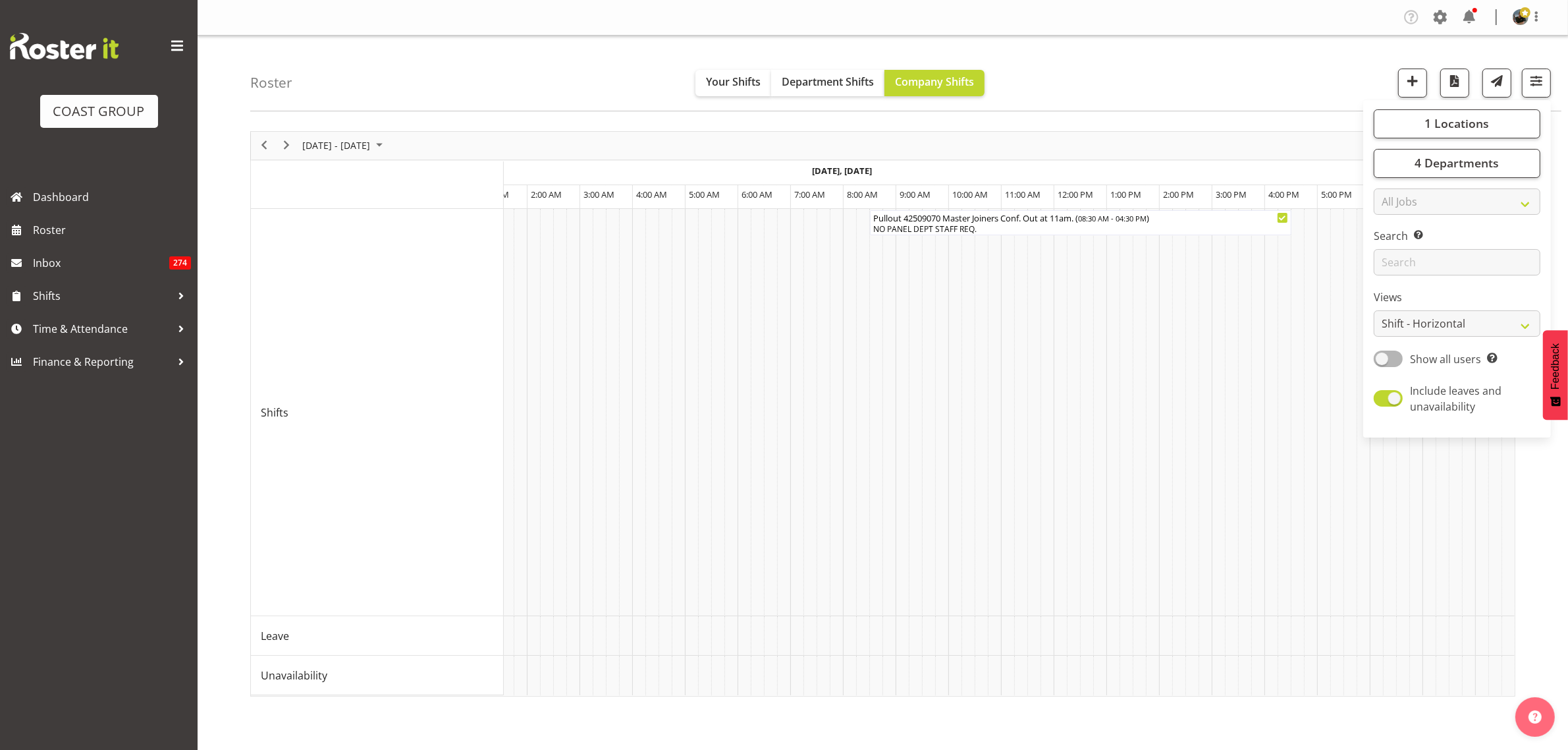
scroll to position [0, 7072]
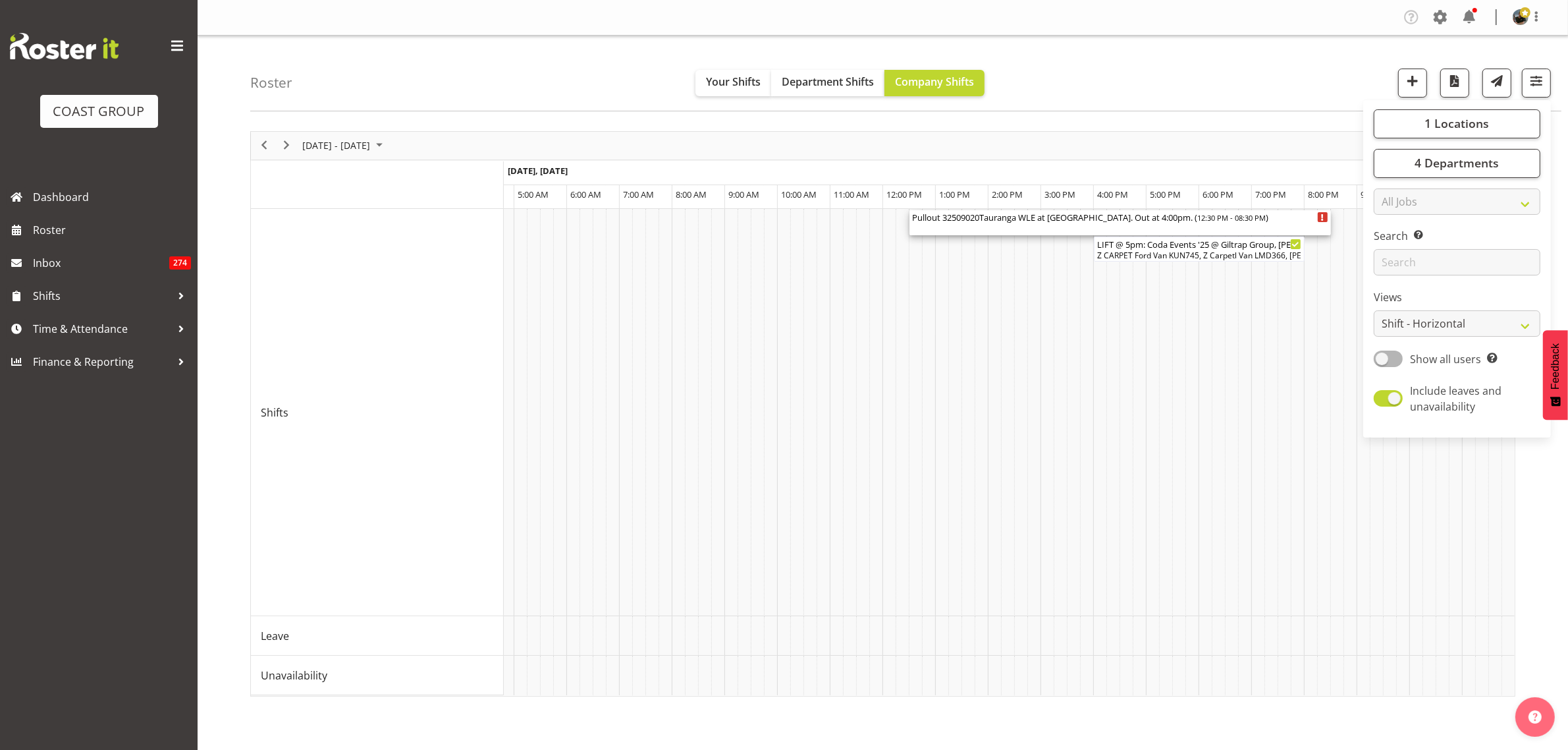
click at [1024, 225] on div "Pullout 32509020Tauranga WLE at Mercury. Out at 4:00pm. ( 12:30 PM - 08:30 PM )" at bounding box center [1120, 222] width 416 height 25
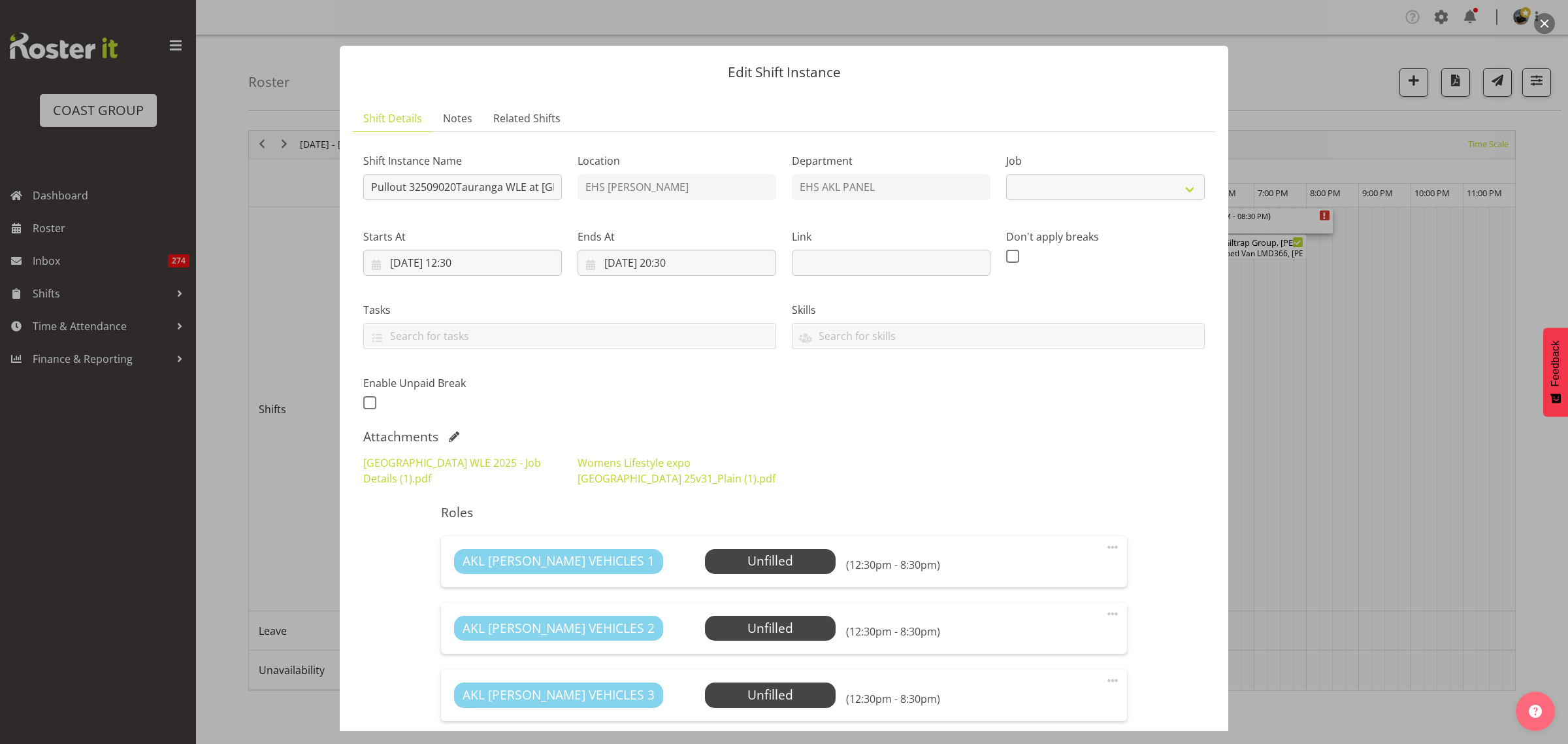
select select "8967"
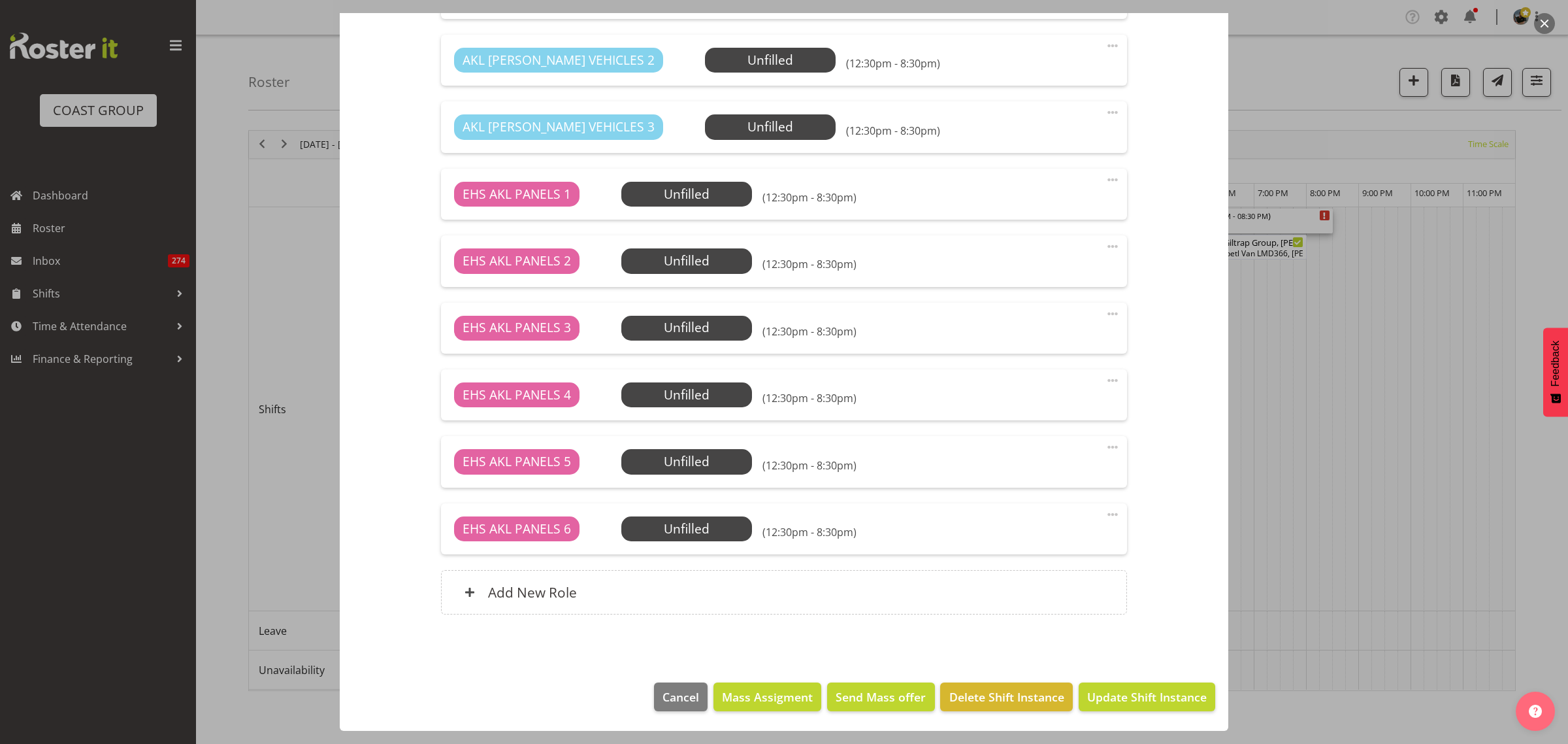
click at [1105, 381] on span at bounding box center [1113, 381] width 16 height 16
